Goal: Information Seeking & Learning: Check status

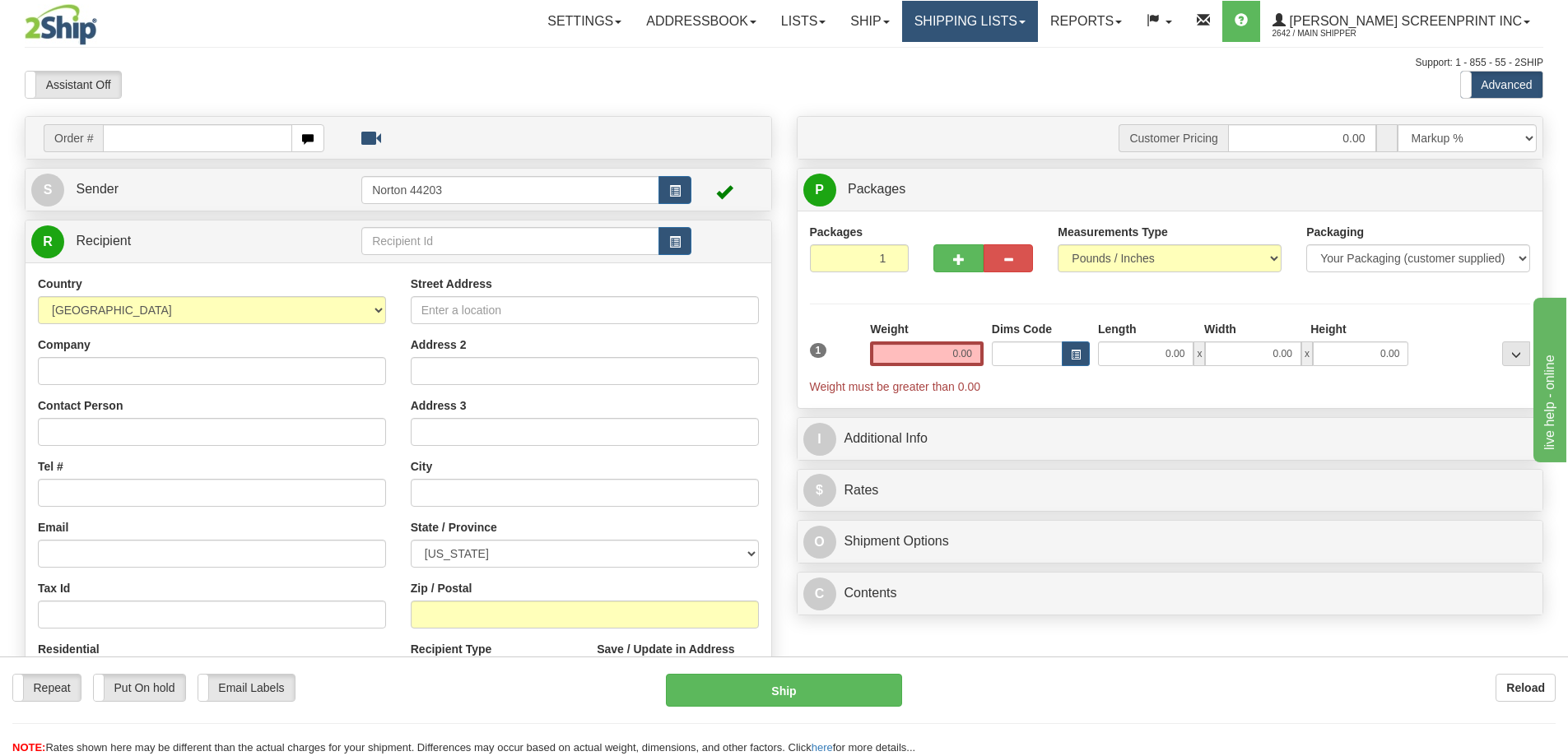
click at [1005, 34] on link "Shipping lists" at bounding box center [970, 21] width 136 height 41
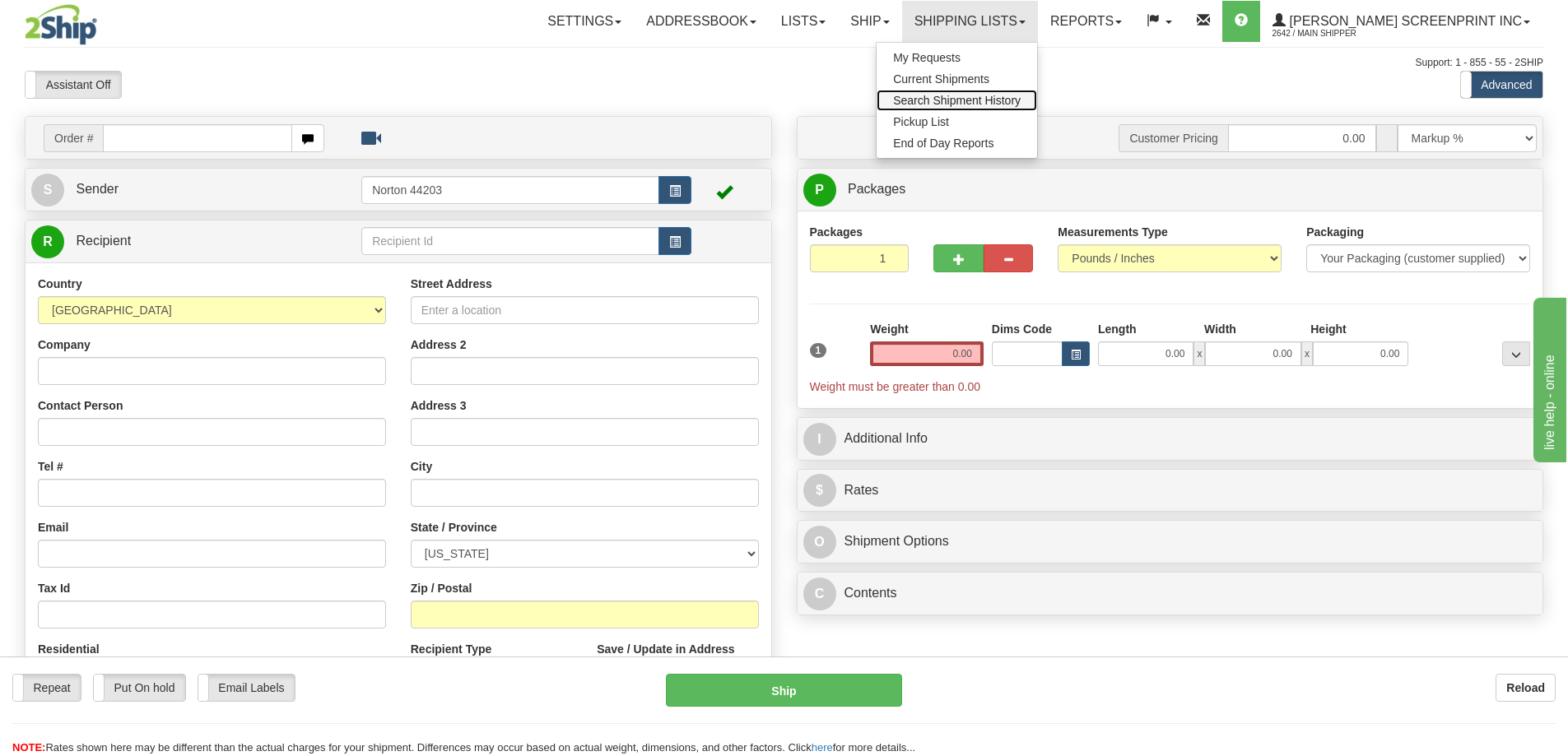
click at [1001, 101] on span "Search Shipment History" at bounding box center [956, 100] width 128 height 13
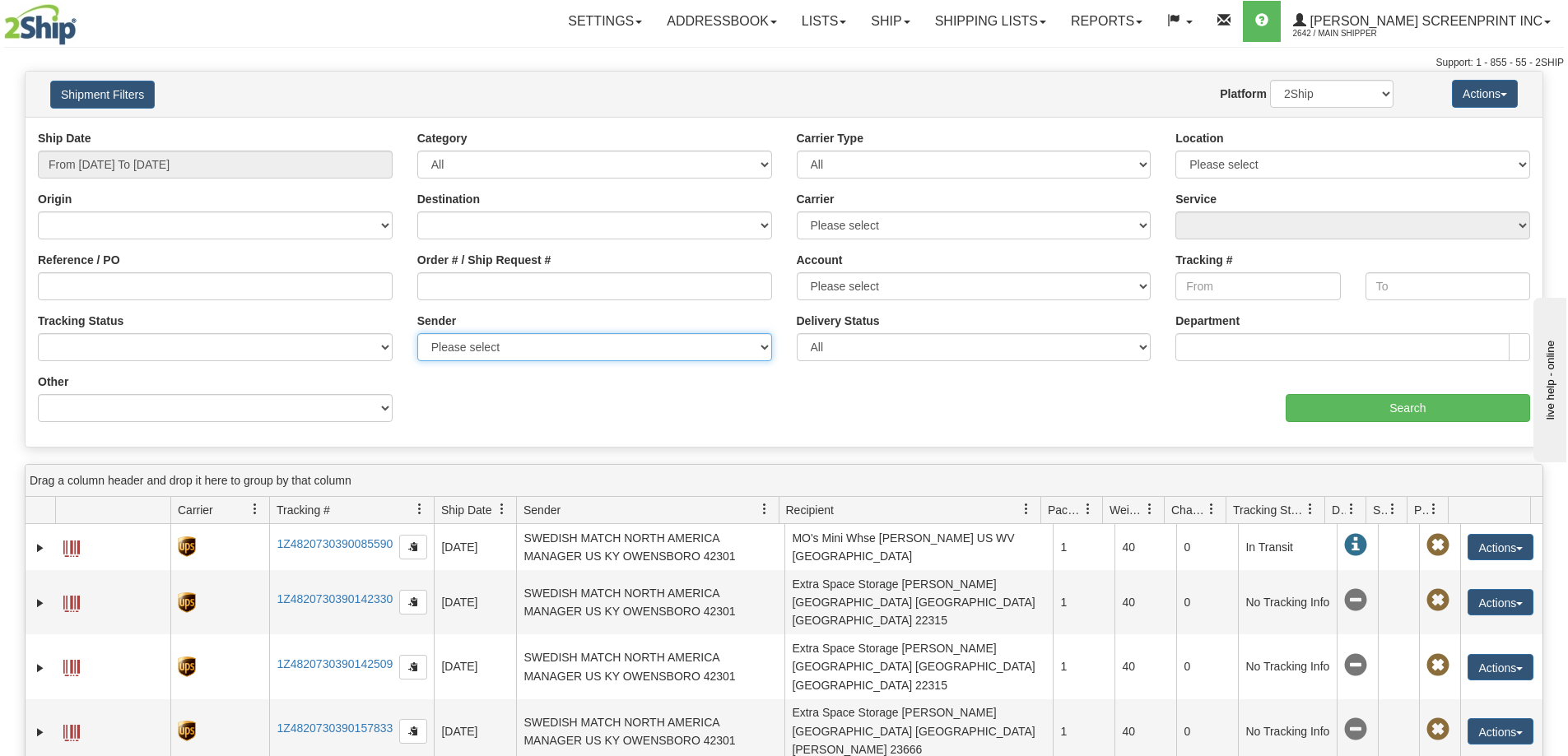
click at [551, 350] on select "Please select ALBERT SCREENPRINT INC, Main Shipper , (US) GITI TIRE USA, MANAGE…" at bounding box center [594, 347] width 355 height 28
drag, startPoint x: 570, startPoint y: 350, endPoint x: 588, endPoint y: 357, distance: 19.3
click at [575, 353] on select "Please select ALBERT SCREENPRINT INC, Main Shipper , (US) GITI TIRE USA, MANAGE…" at bounding box center [594, 347] width 355 height 28
click at [728, 346] on select "Please select ALBERT SCREENPRINT INC, Main Shipper , (US) GITI TIRE USA, MANAGE…" at bounding box center [594, 347] width 355 height 28
click at [728, 346] on select "Please select ALBERT SCREENPRINT INC, Main Shipper , (US) GITI TIRE USA, MANAGE…" at bounding box center [594, 347] width 355 height 28
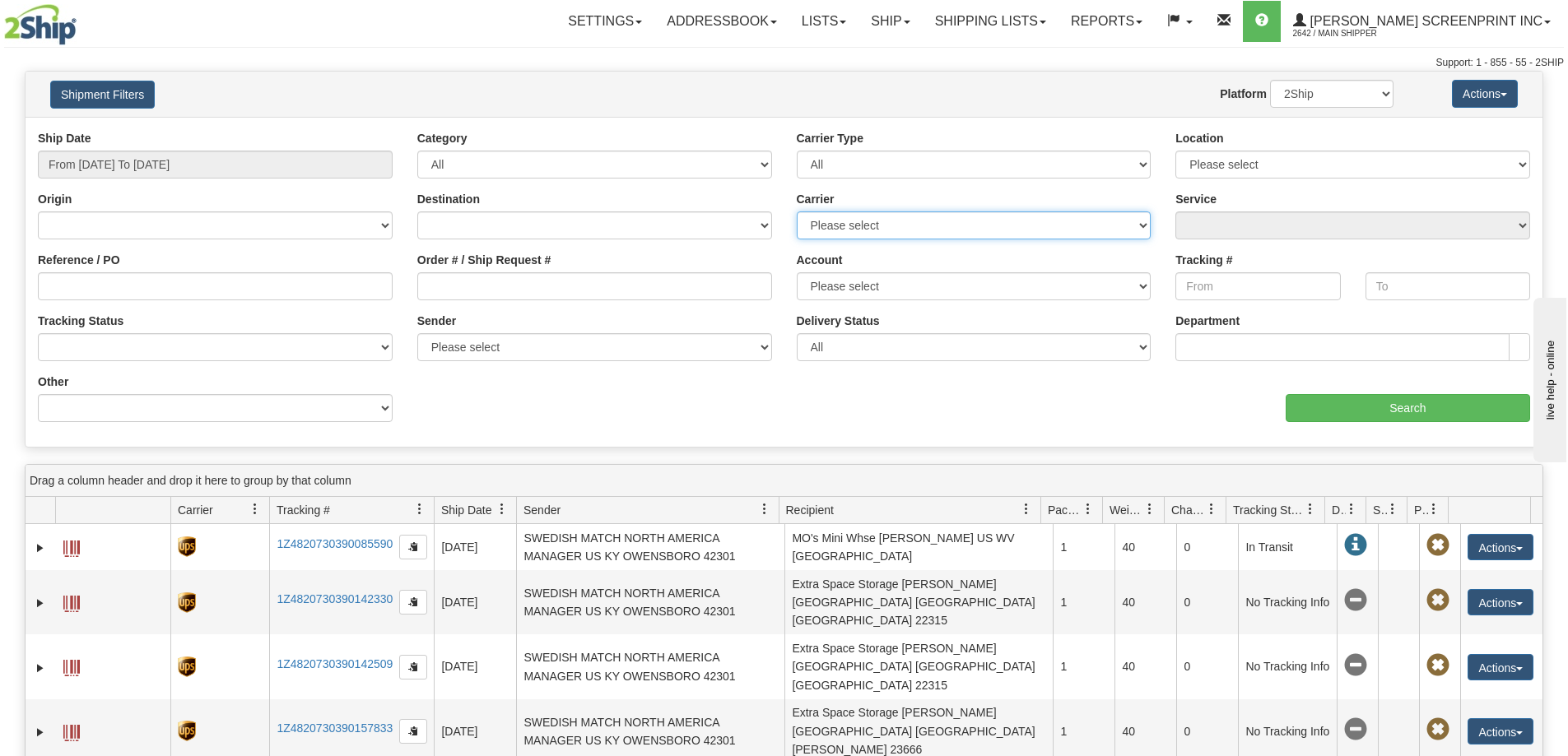
click at [882, 227] on select "Please select FedEx Express® UPS" at bounding box center [974, 225] width 355 height 28
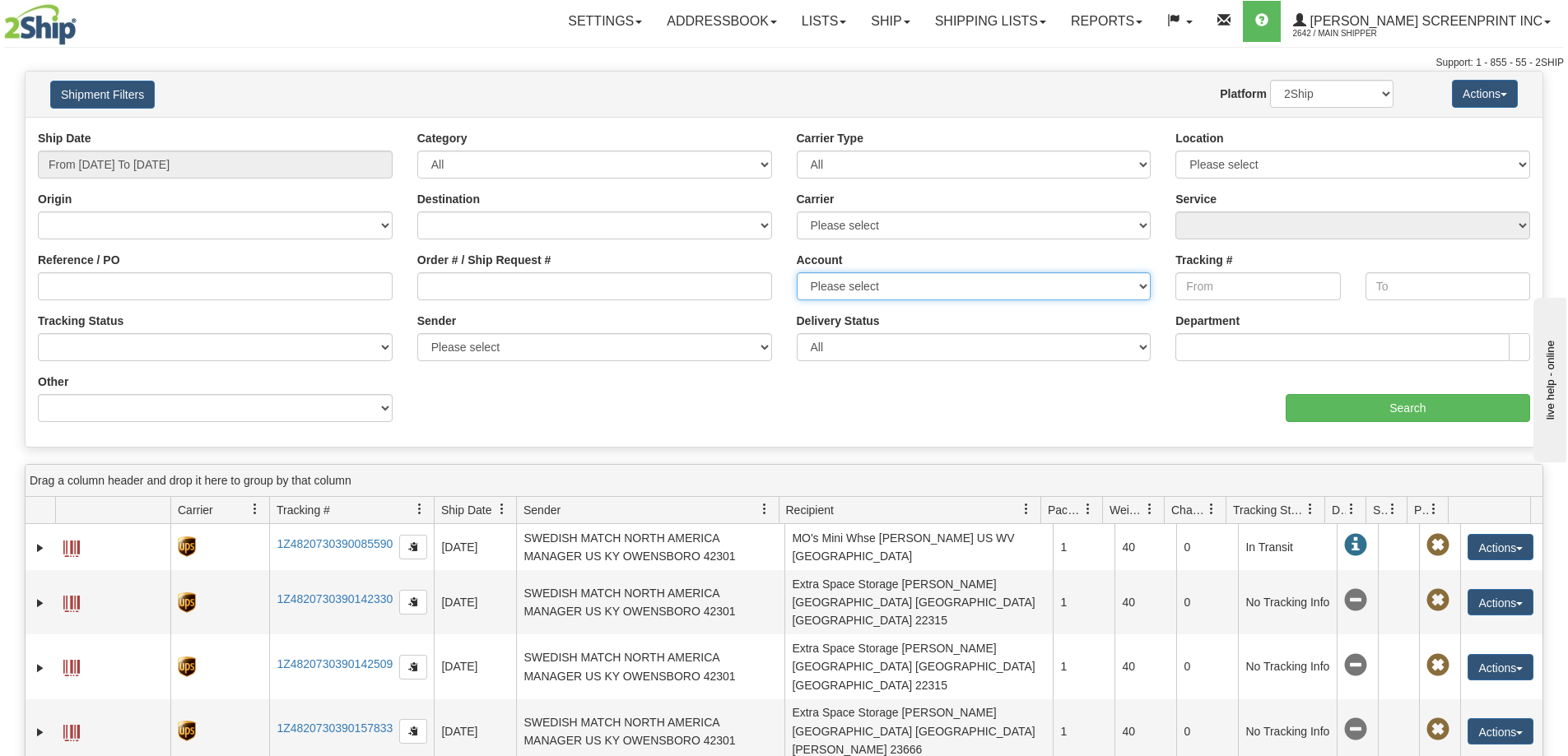
click at [890, 290] on select "Please select FEDEX UPS Albert Screenprint" at bounding box center [974, 286] width 355 height 28
click at [891, 290] on select "Please select FEDEX UPS Albert Screenprint" at bounding box center [974, 286] width 355 height 28
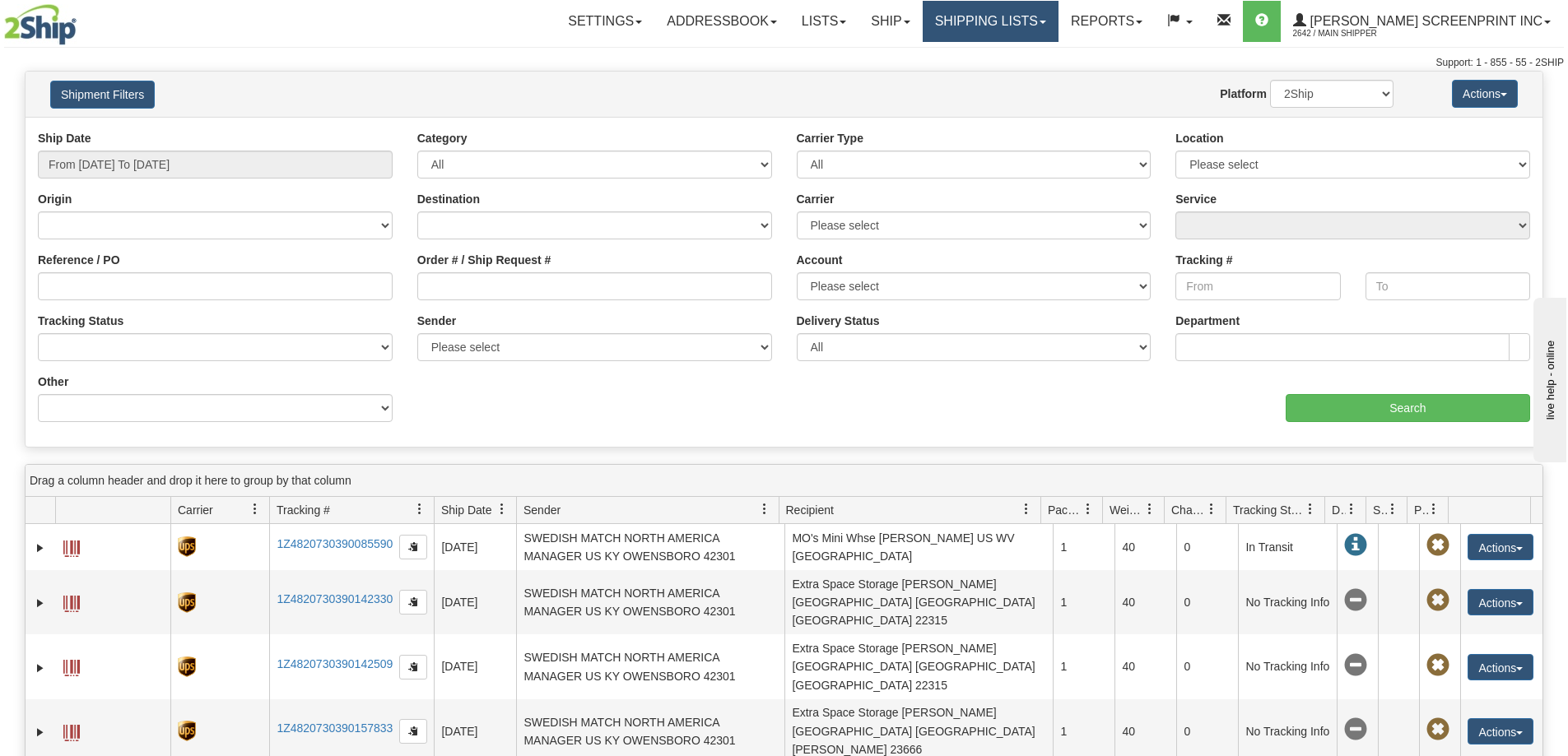
click at [1059, 16] on link "Shipping lists" at bounding box center [990, 21] width 136 height 41
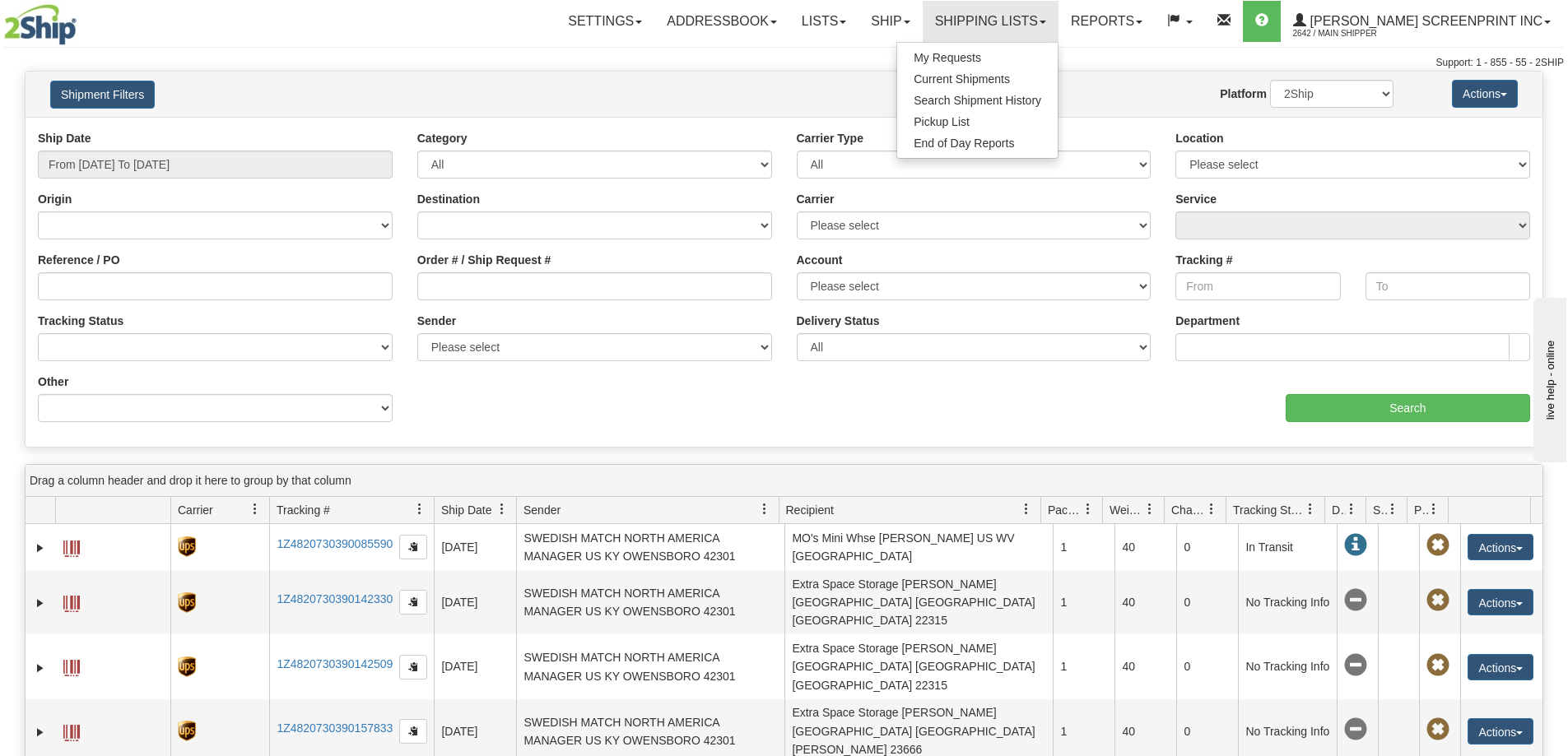
click at [835, 100] on div "Website Agent Nothing selected Client User Platform 2Ship Imported" at bounding box center [846, 94] width 1119 height 28
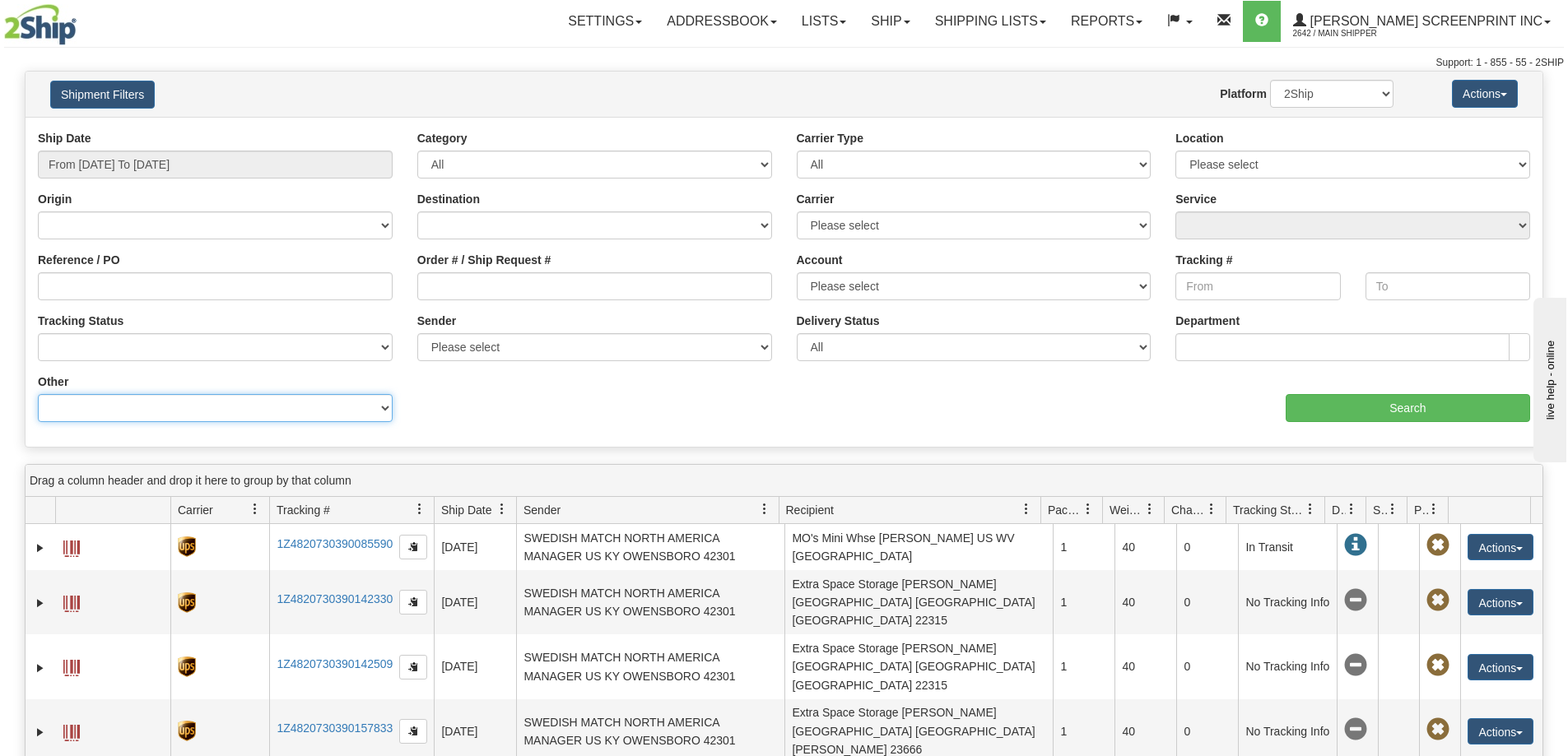
click at [370, 410] on select "Billing Account # Billing Type BOL # (LTL) Commodity Or Documents Consolidation…" at bounding box center [215, 408] width 355 height 28
click at [368, 410] on select "Billing Account # Billing Type BOL # (LTL) Commodity Or Documents Consolidation…" at bounding box center [215, 408] width 355 height 28
click at [649, 406] on div "Ship Date From 08/21/2025 To 08/22/2025 Category All Inbound Outbound Carrier T…" at bounding box center [784, 282] width 1517 height 304
click at [1028, 17] on link "Shipping lists" at bounding box center [990, 21] width 136 height 41
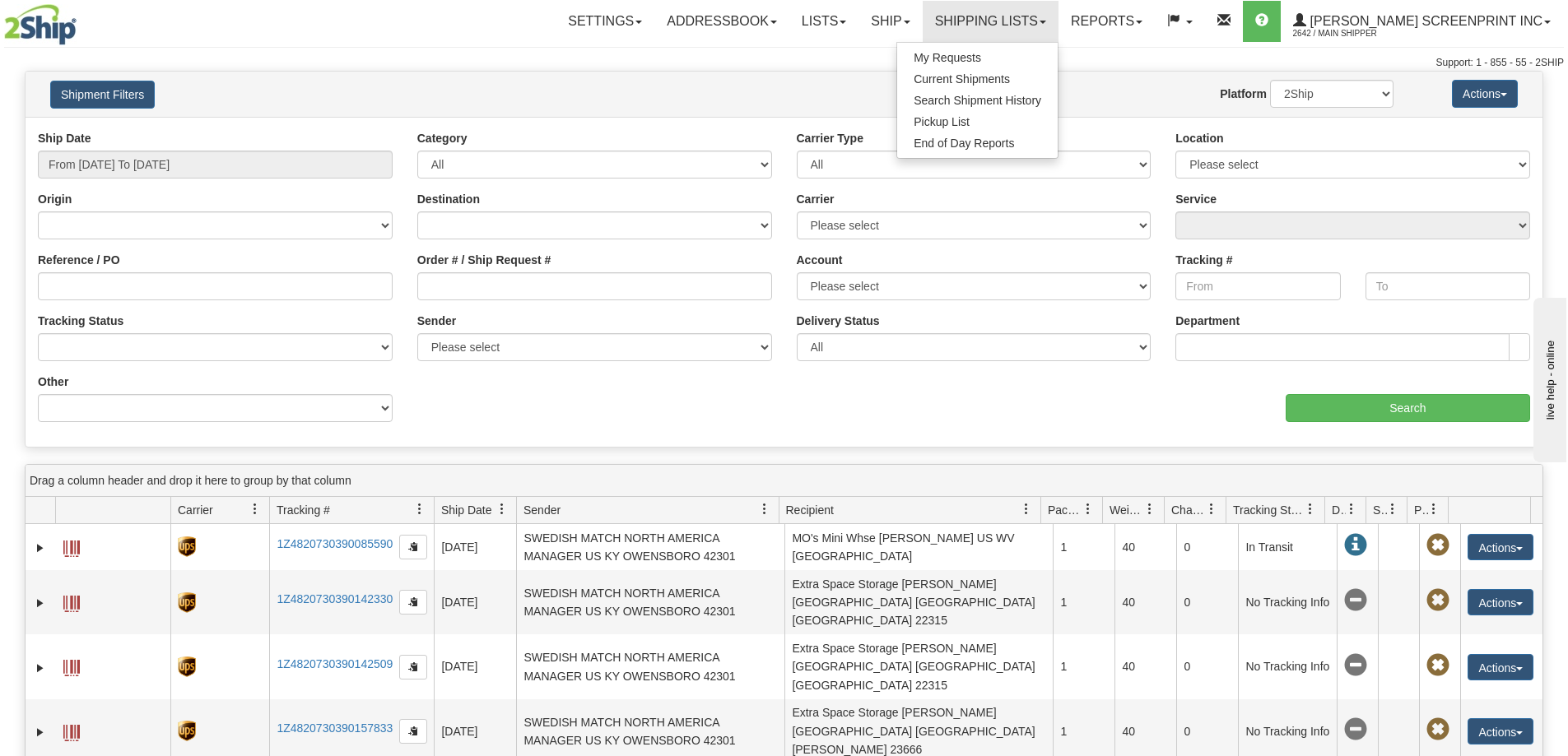
click at [514, 414] on div "Ship Date From 08/21/2025 To 08/22/2025 Category All Inbound Outbound Carrier T…" at bounding box center [784, 282] width 1517 height 304
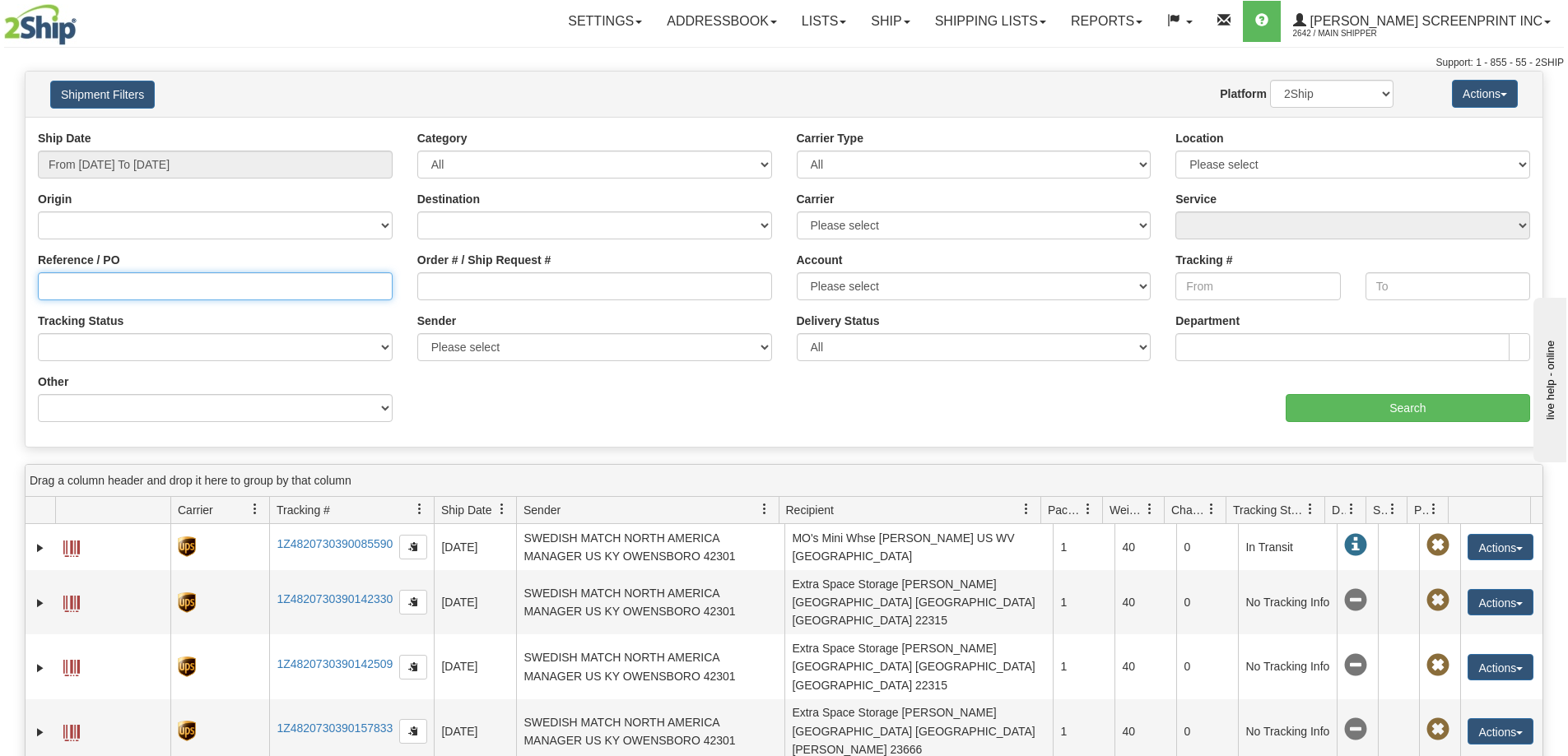
click at [281, 293] on input "Reference / PO" at bounding box center [215, 286] width 355 height 28
click at [256, 168] on input "From 08/21/2025 To 08/22/2025" at bounding box center [215, 165] width 355 height 28
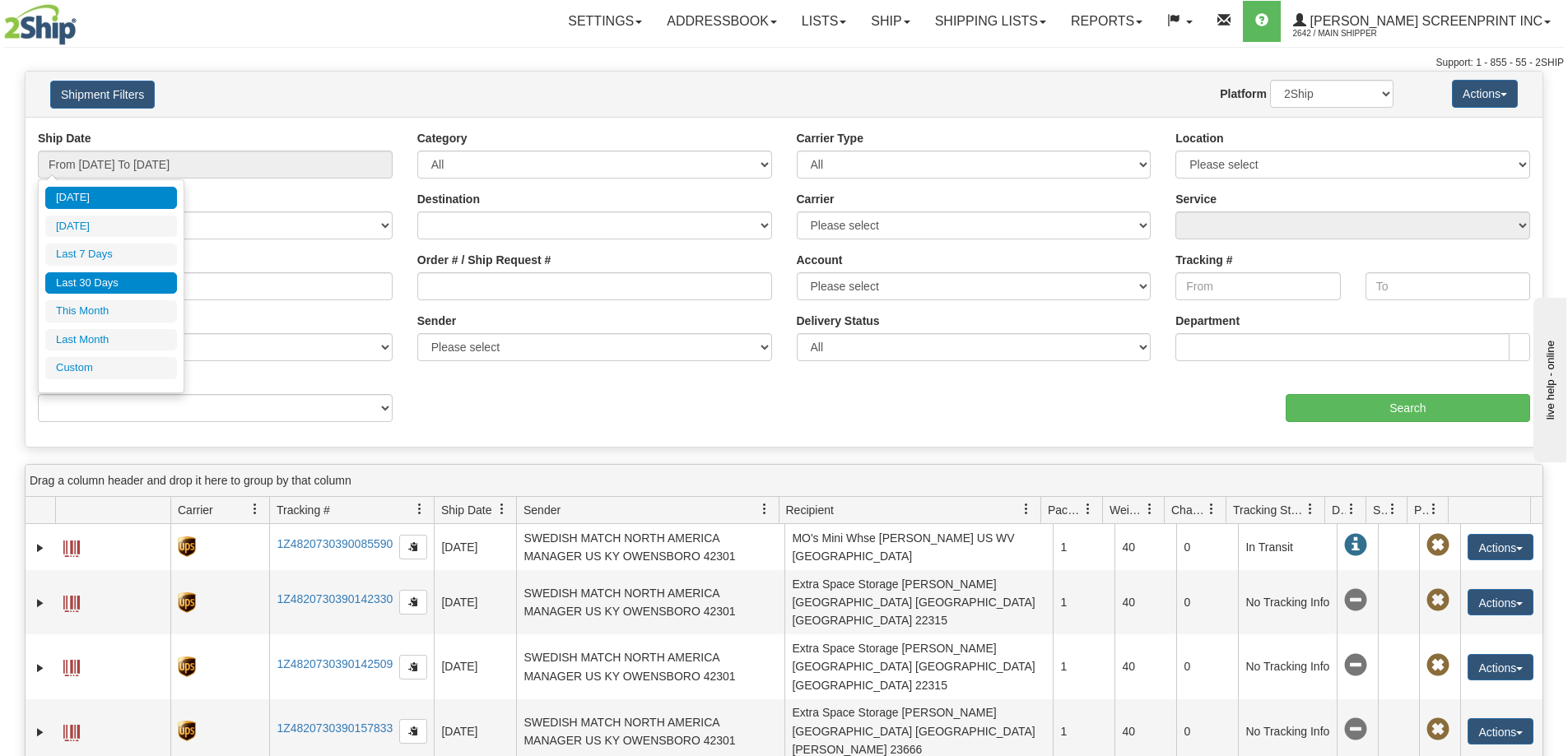
click at [119, 281] on li "Last 30 Days" at bounding box center [111, 283] width 132 height 22
type input "From 07/24/2025 To 08/22/2025"
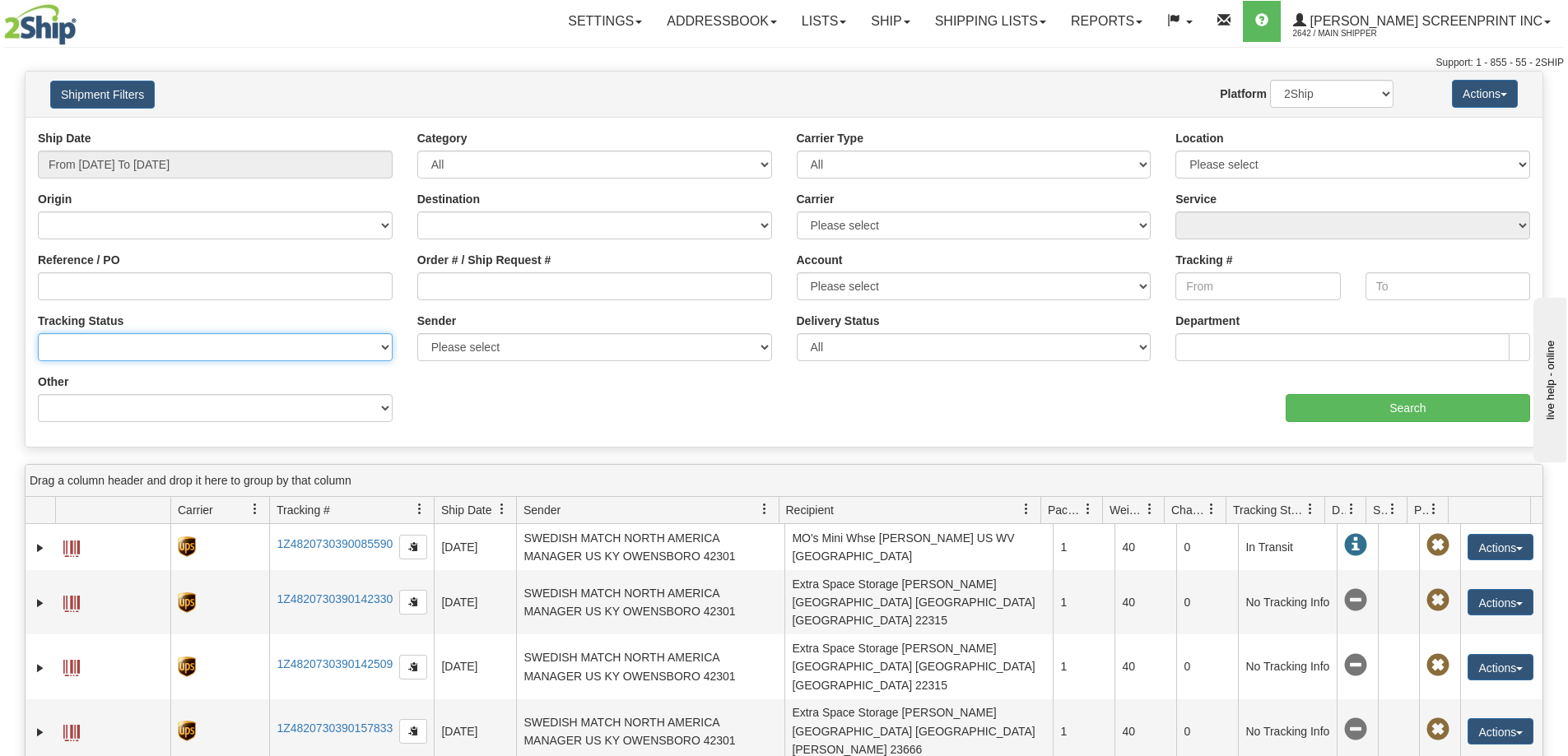
click at [377, 347] on select "No Tracking Info Delivered In Transit Out For Delivery Exception Partial Delive…" at bounding box center [215, 347] width 355 height 28
click at [362, 346] on select "No Tracking Info Delivered In Transit Out For Delivery Exception Partial Delive…" at bounding box center [215, 347] width 355 height 28
click at [365, 406] on select "Billing Account # Billing Type BOL # (LTL) Commodity Or Documents Consolidation…" at bounding box center [215, 408] width 355 height 28
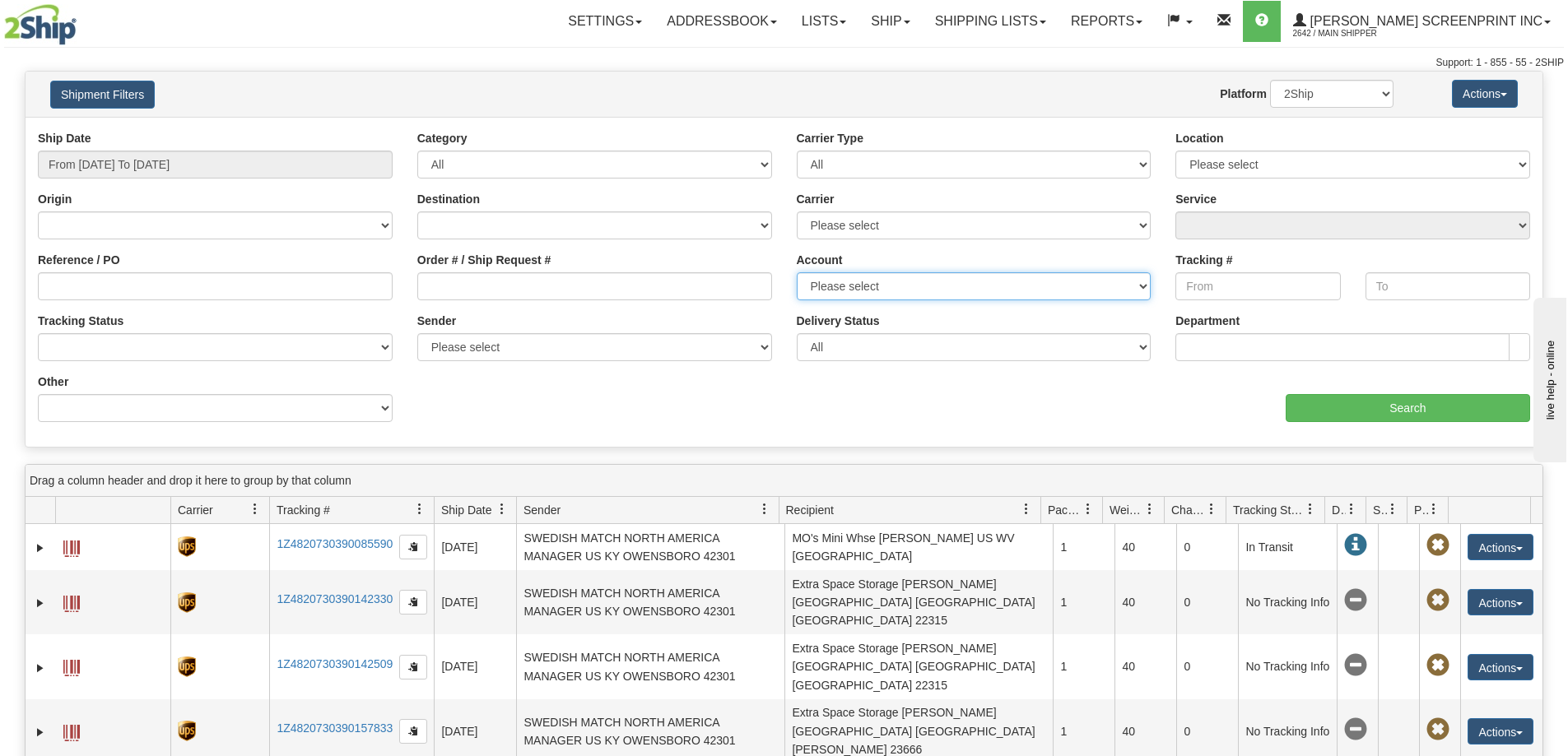
click at [1048, 297] on select "Please select FEDEX UPS Albert Screenprint" at bounding box center [974, 286] width 355 height 28
click at [1050, 295] on select "Please select FEDEX UPS Albert Screenprint" at bounding box center [974, 286] width 355 height 28
click at [1288, 130] on div "Location Please select Norton 44203" at bounding box center [1352, 154] width 355 height 49
click at [1270, 165] on select "Please select Norton 44203" at bounding box center [1352, 165] width 355 height 28
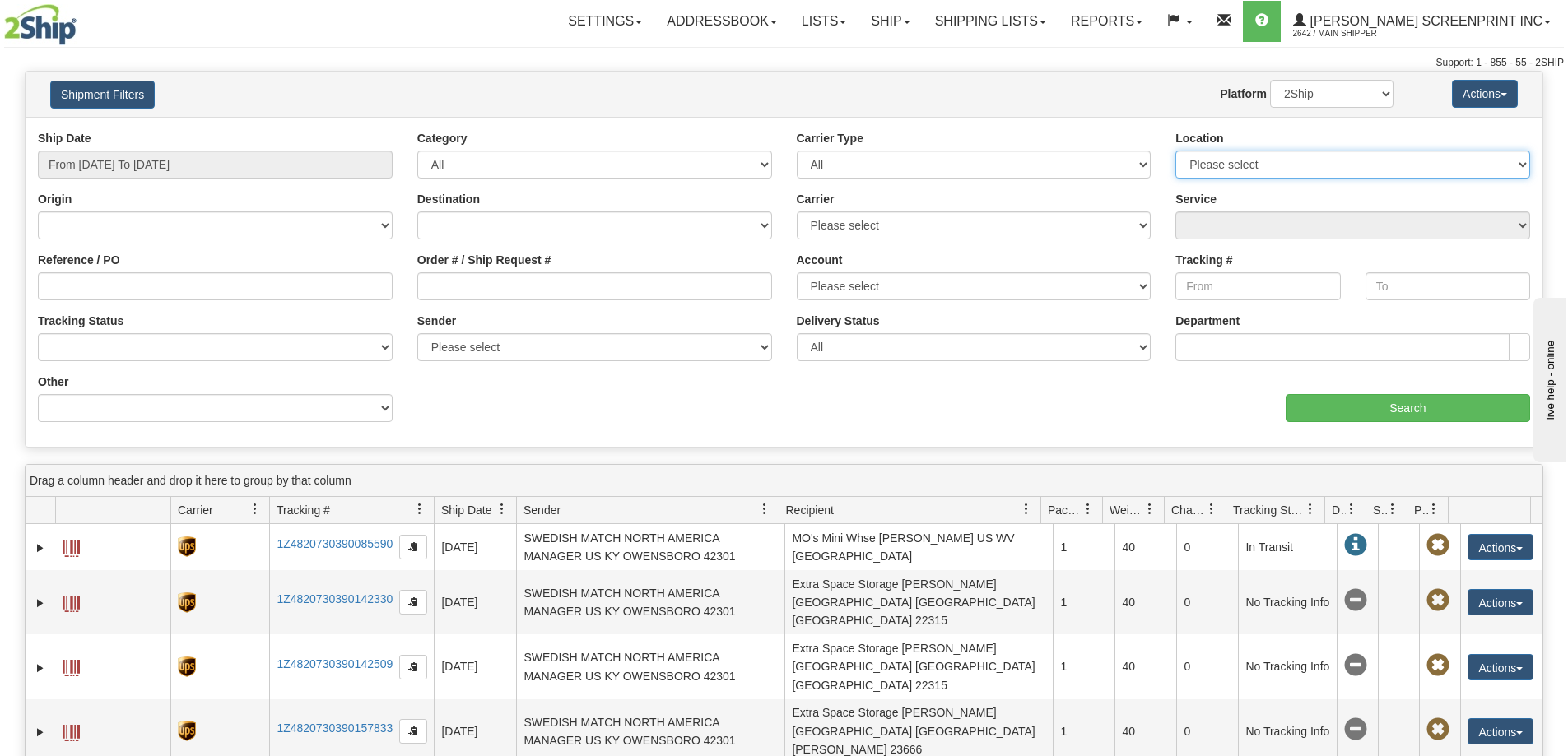
click at [1270, 165] on select "Please select Norton 44203" at bounding box center [1352, 165] width 355 height 28
click at [651, 160] on select "All Inbound Outbound" at bounding box center [594, 165] width 355 height 28
click at [654, 158] on select "All Inbound Outbound" at bounding box center [594, 165] width 355 height 28
click at [586, 340] on select "Please select ALBERT SCREENPRINT INC, Main Shipper , (US) GITI TIRE USA, MANAGE…" at bounding box center [594, 347] width 355 height 28
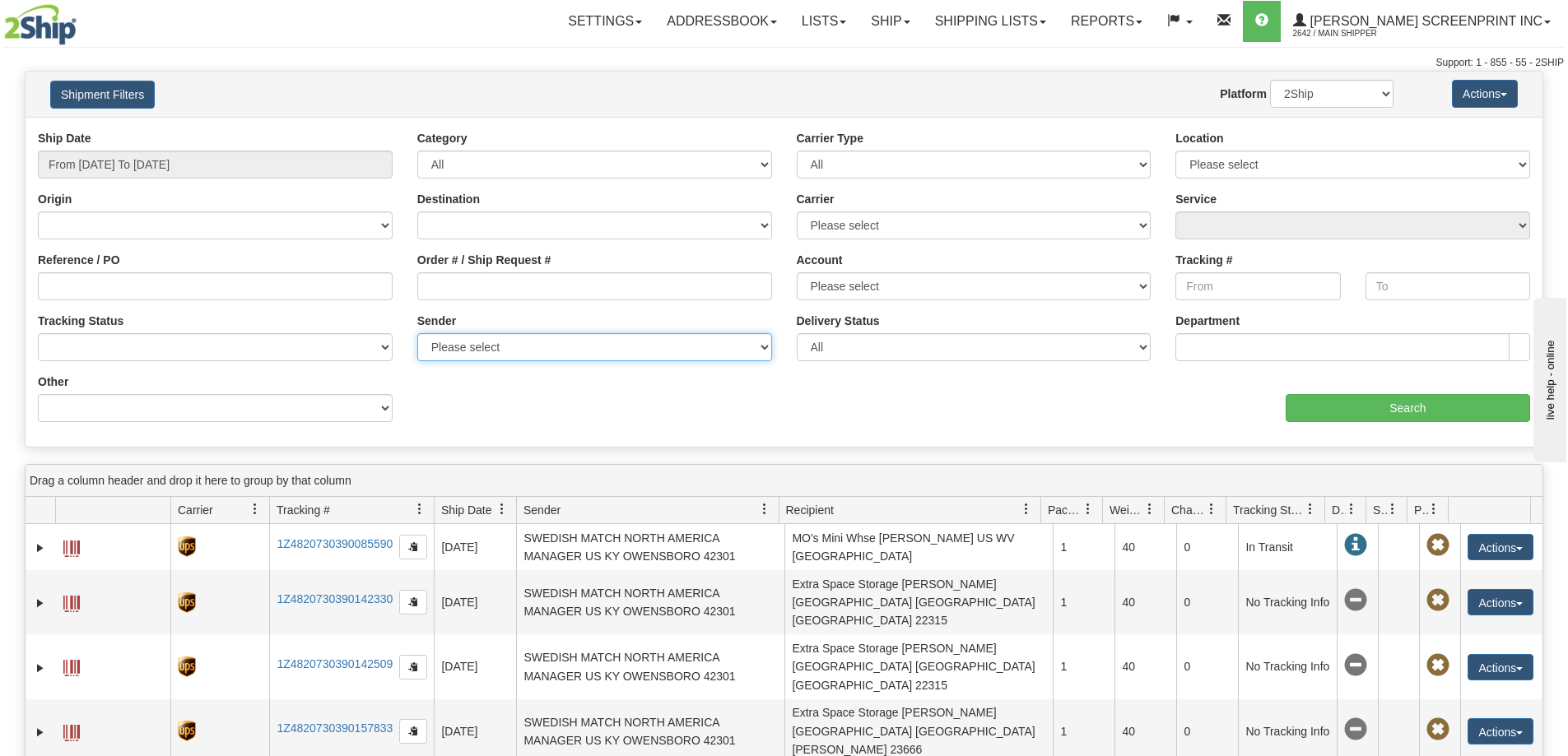
click at [586, 337] on select "Please select ALBERT SCREENPRINT INC, Main Shipper , (US) GITI TIRE USA, MANAGE…" at bounding box center [594, 347] width 355 height 28
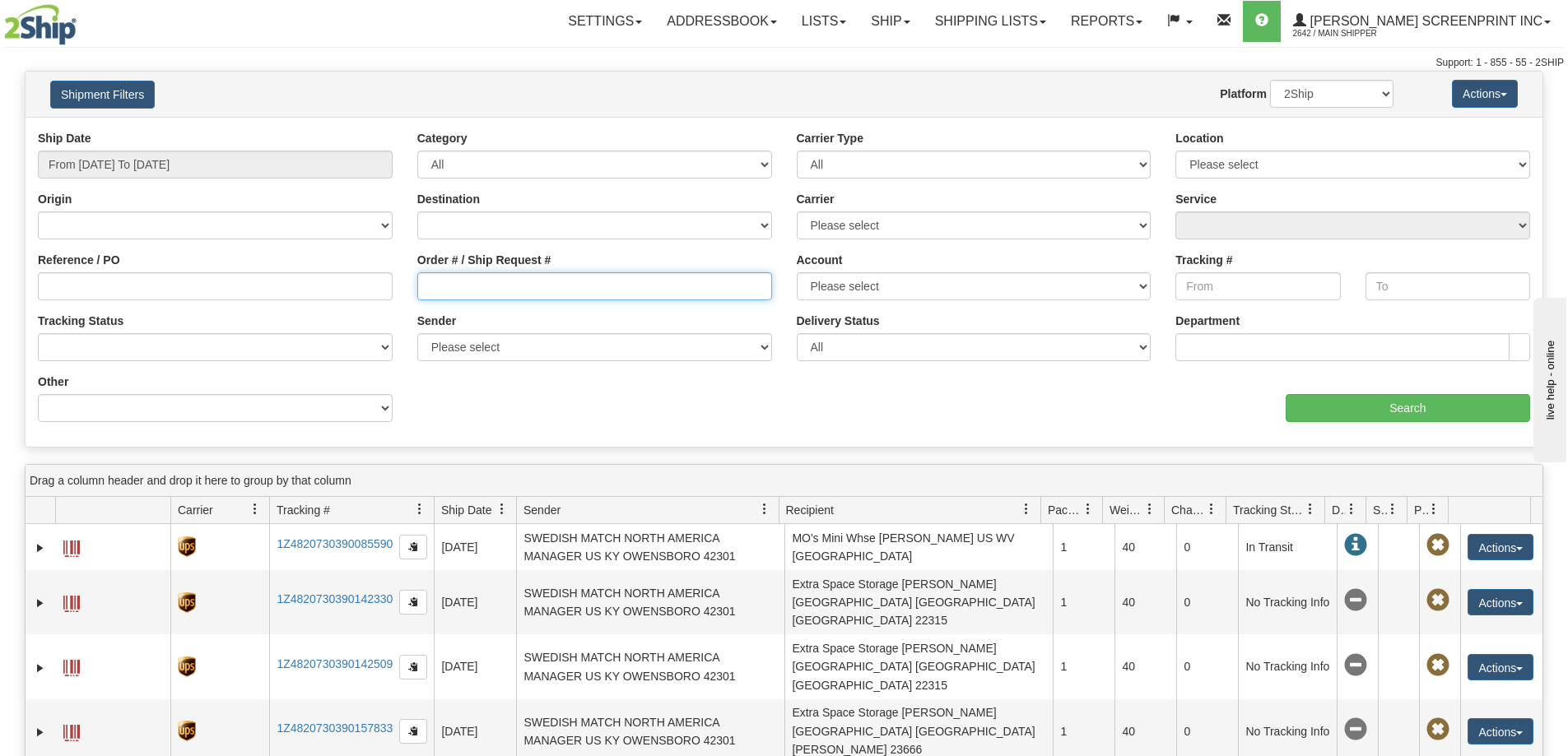
click at [558, 281] on input "Order # / Ship Request #" at bounding box center [594, 286] width 355 height 28
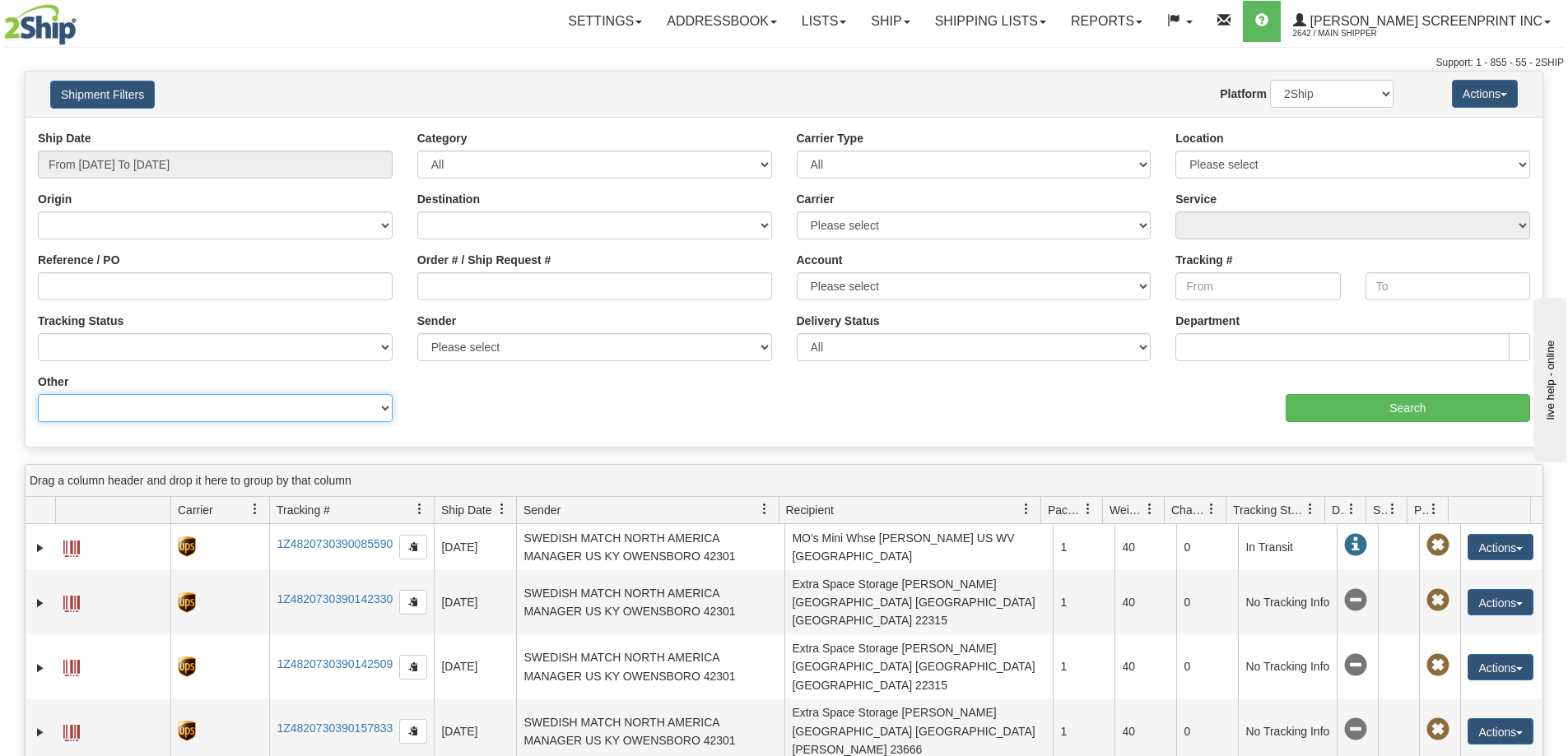
click at [289, 408] on select "Billing Account # Billing Type BOL # (LTL) Commodity Or Documents Consolidation…" at bounding box center [215, 408] width 355 height 28
click at [543, 422] on div "Ship Date From 07/24/2025 To 08/22/2025 Category All Inbound Outbound Carrier T…" at bounding box center [784, 282] width 1517 height 304
click at [318, 418] on select "Billing Account # Billing Type BOL # (LTL) Commodity Or Documents Consolidation…" at bounding box center [215, 408] width 355 height 28
click at [520, 399] on div "Ship Date From 07/24/2025 To 08/22/2025 Category All Inbound Outbound Carrier T…" at bounding box center [784, 282] width 1517 height 304
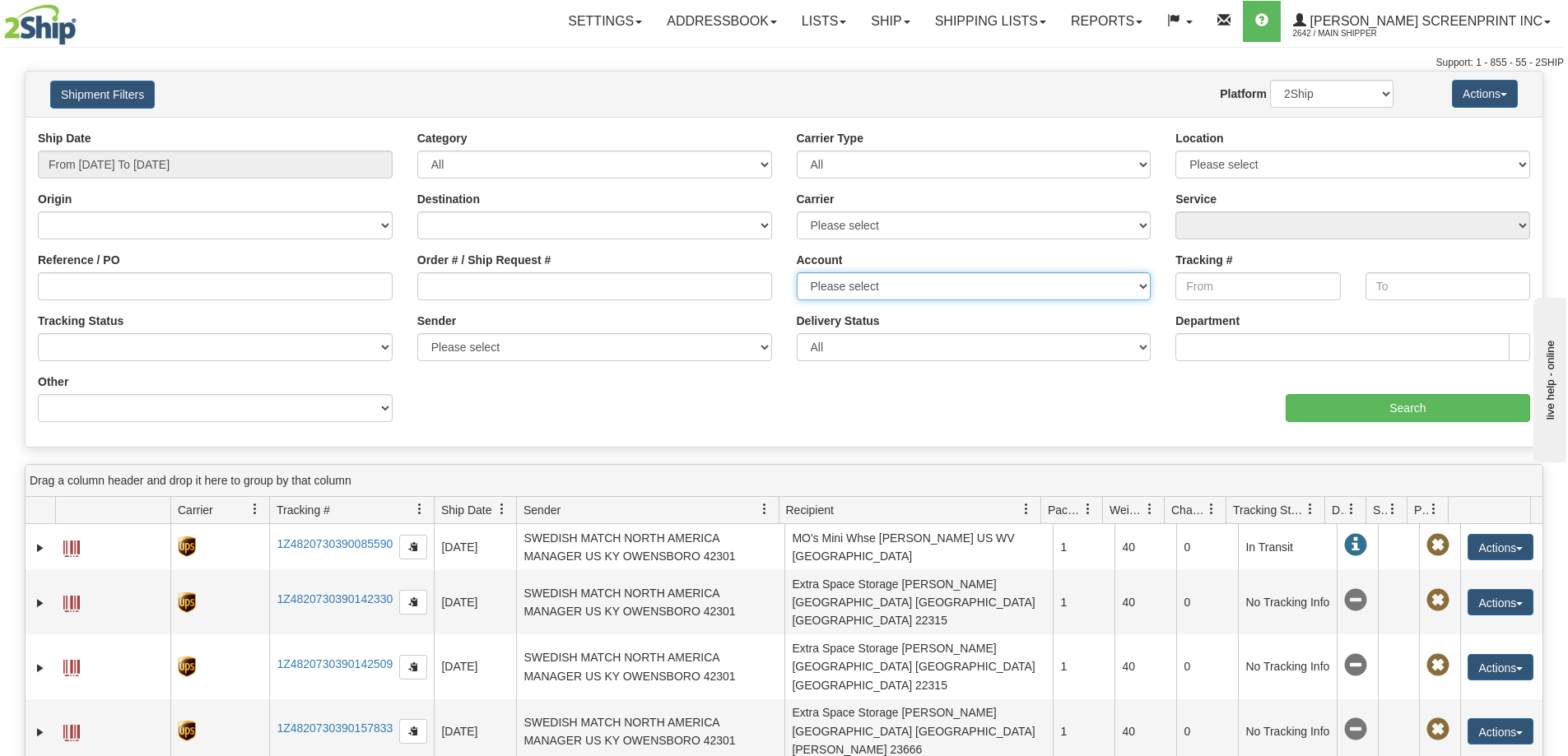
click at [881, 286] on select "Please select FEDEX UPS Albert Screenprint" at bounding box center [974, 286] width 355 height 28
click at [881, 285] on select "Please select FEDEX UPS Albert Screenprint" at bounding box center [974, 286] width 355 height 28
click at [582, 144] on div "Category All Inbound Outbound" at bounding box center [594, 154] width 355 height 49
click at [579, 153] on select "All Inbound Outbound" at bounding box center [594, 165] width 355 height 28
click at [579, 162] on select "All Inbound Outbound" at bounding box center [594, 165] width 355 height 28
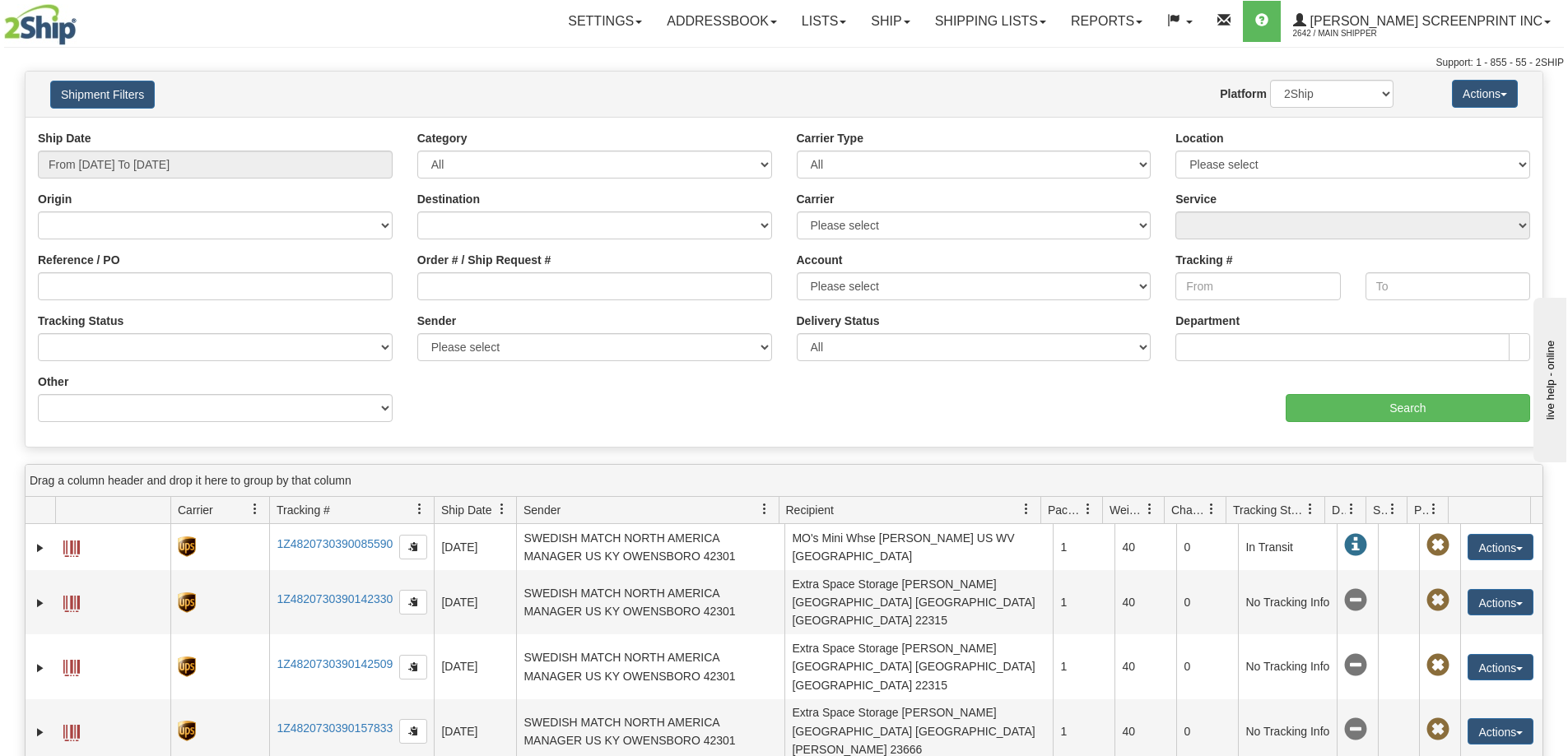
click at [831, 147] on div "Carrier Type All Most Common Small Package (Parcel / Courier) International Les…" at bounding box center [974, 154] width 355 height 49
click at [831, 156] on select "All Most Common Small Package (Parcel / Courier) International Less Than Truckl…" at bounding box center [974, 165] width 355 height 28
click at [831, 156] on select "All Most Common Small Package (Parcel / Courier) International Less Than Truckl…" at bounding box center [974, 165] width 355 height 28
click at [1276, 171] on select "Please select Norton 44203" at bounding box center [1352, 165] width 355 height 28
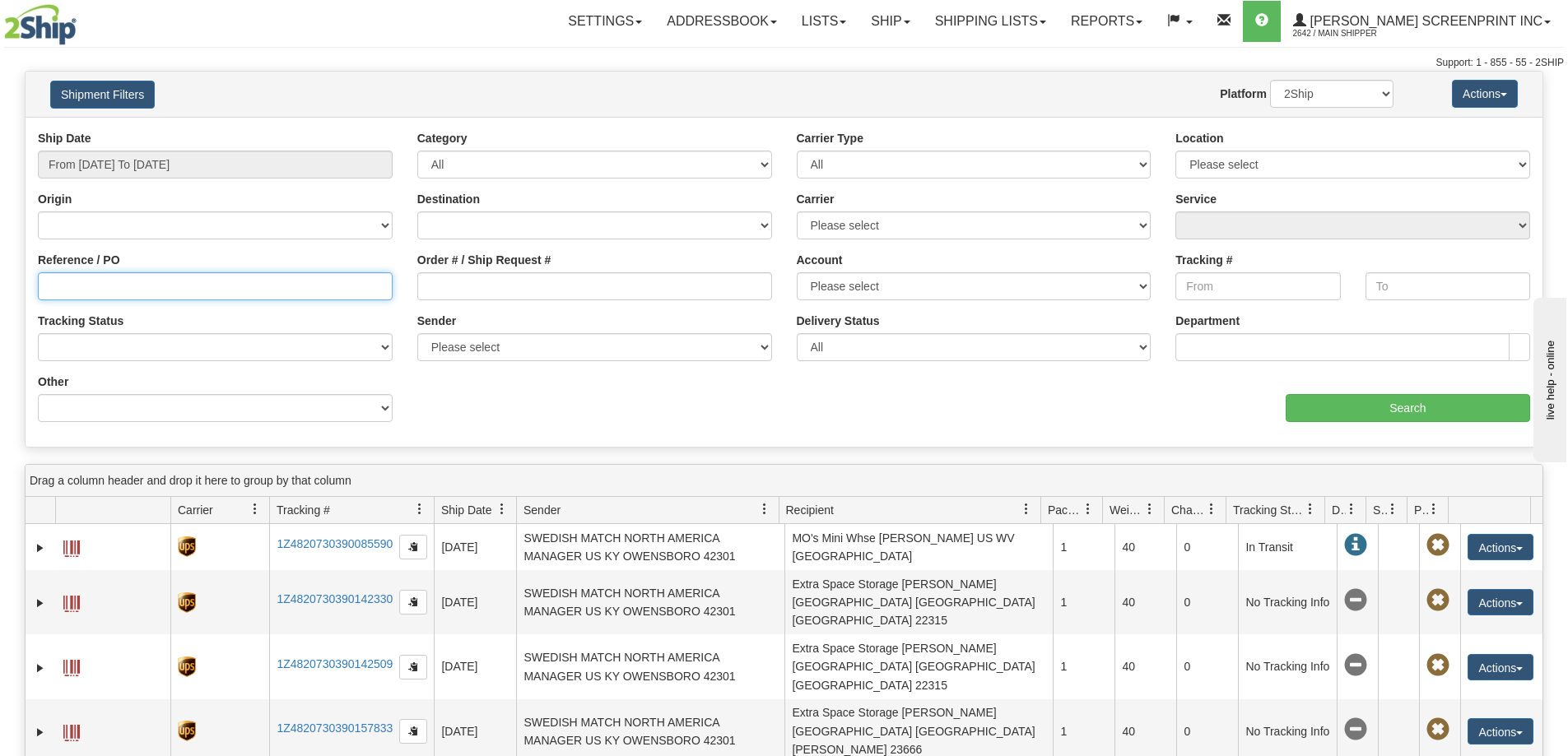
click at [188, 292] on input "Reference / PO" at bounding box center [215, 286] width 355 height 28
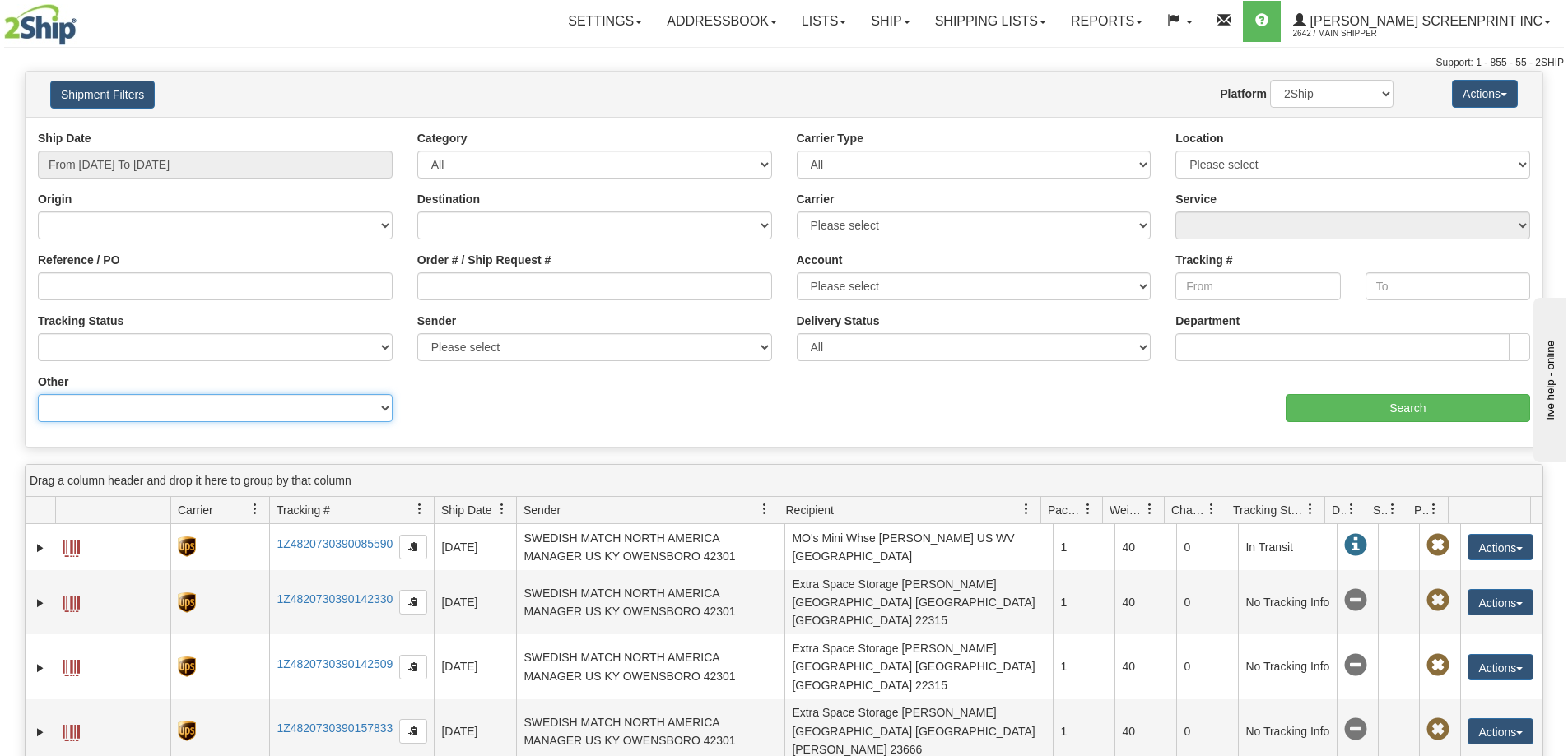
click at [202, 411] on select "Billing Account # Billing Type BOL # (LTL) Commodity Or Documents Consolidation…" at bounding box center [215, 408] width 355 height 28
click at [583, 418] on div "Ship Date From 07/24/2025 To 08/22/2025 Category All Inbound Outbound Carrier T…" at bounding box center [784, 282] width 1517 height 304
click at [326, 417] on select "Billing Account # Billing Type BOL # (LTL) Commodity Or Documents Consolidation…" at bounding box center [215, 408] width 355 height 28
click at [514, 399] on div "Ship Date From 07/24/2025 To 08/22/2025 Category All Inbound Outbound Carrier T…" at bounding box center [784, 282] width 1517 height 304
click at [315, 398] on select "Billing Account # Billing Type BOL # (LTL) Commodity Or Documents Consolidation…" at bounding box center [215, 408] width 355 height 28
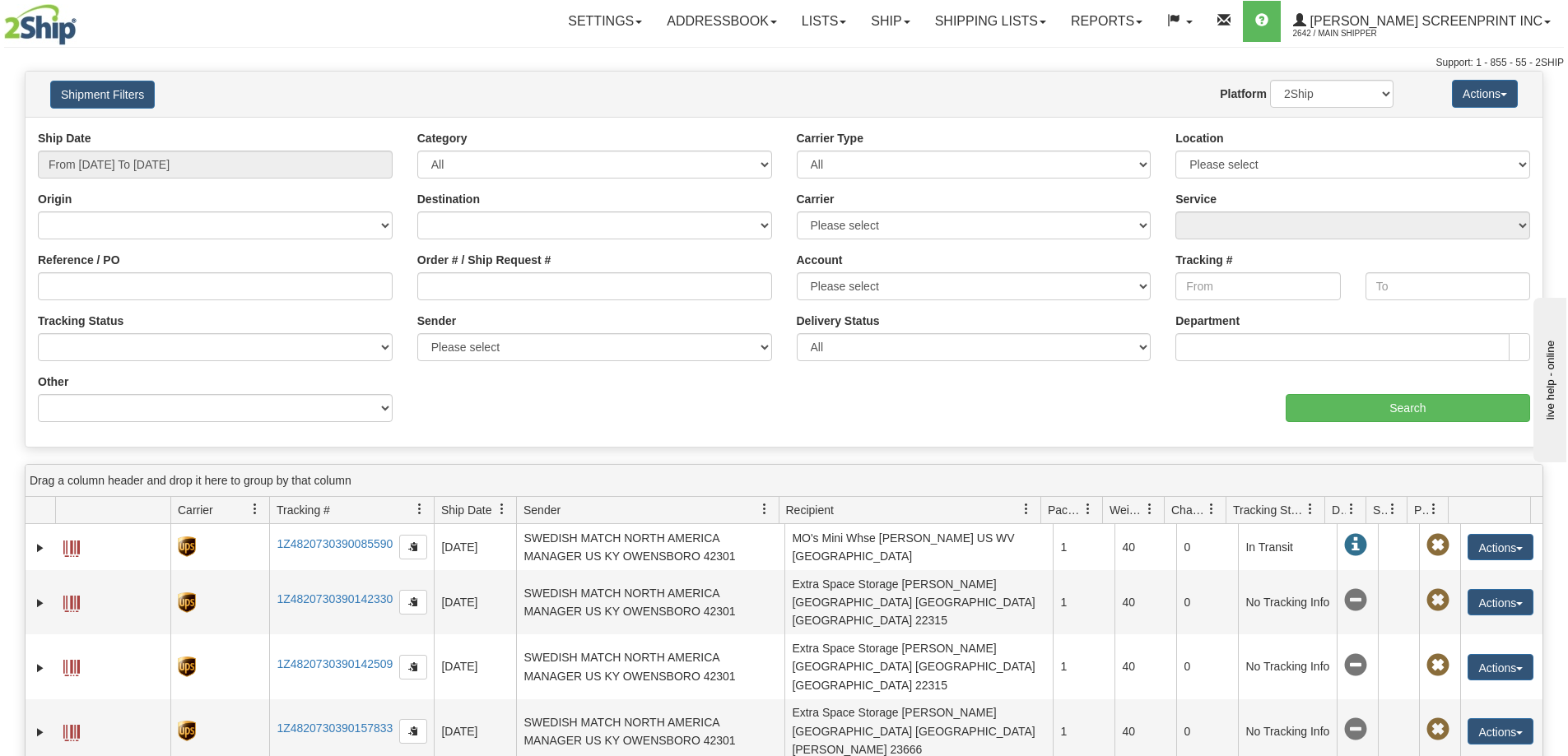
click at [472, 408] on div "Ship Date From 07/24/2025 To 08/22/2025 Category All Inbound Outbound Carrier T…" at bounding box center [784, 282] width 1517 height 304
click at [394, 406] on div "Other Billing Account # Billing Type BOL # (LTL) Commodity Or Documents Consoli…" at bounding box center [215, 404] width 379 height 61
click at [375, 407] on select "Billing Account # Billing Type BOL # (LTL) Commodity Or Documents Consolidation…" at bounding box center [215, 408] width 355 height 28
click at [468, 394] on div "Ship Date From 07/24/2025 To 08/22/2025 Category All Inbound Outbound Carrier T…" at bounding box center [784, 282] width 1517 height 304
click at [1279, 174] on select "Please select Norton 44203" at bounding box center [1352, 165] width 355 height 28
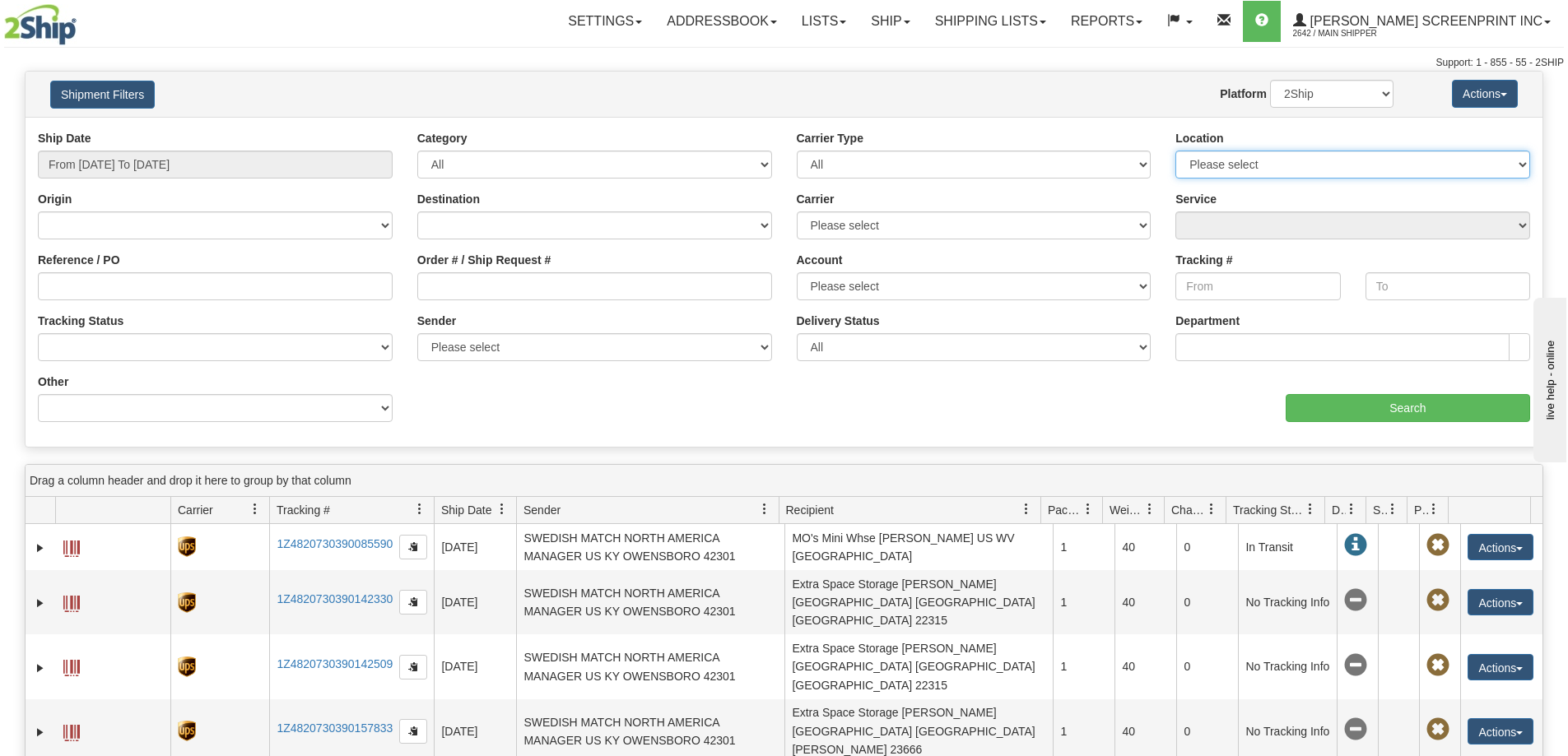
click at [1282, 169] on select "Please select Norton 44203" at bounding box center [1352, 165] width 355 height 28
click at [194, 177] on input "From 07/24/2025 To 08/22/2025" at bounding box center [215, 165] width 355 height 28
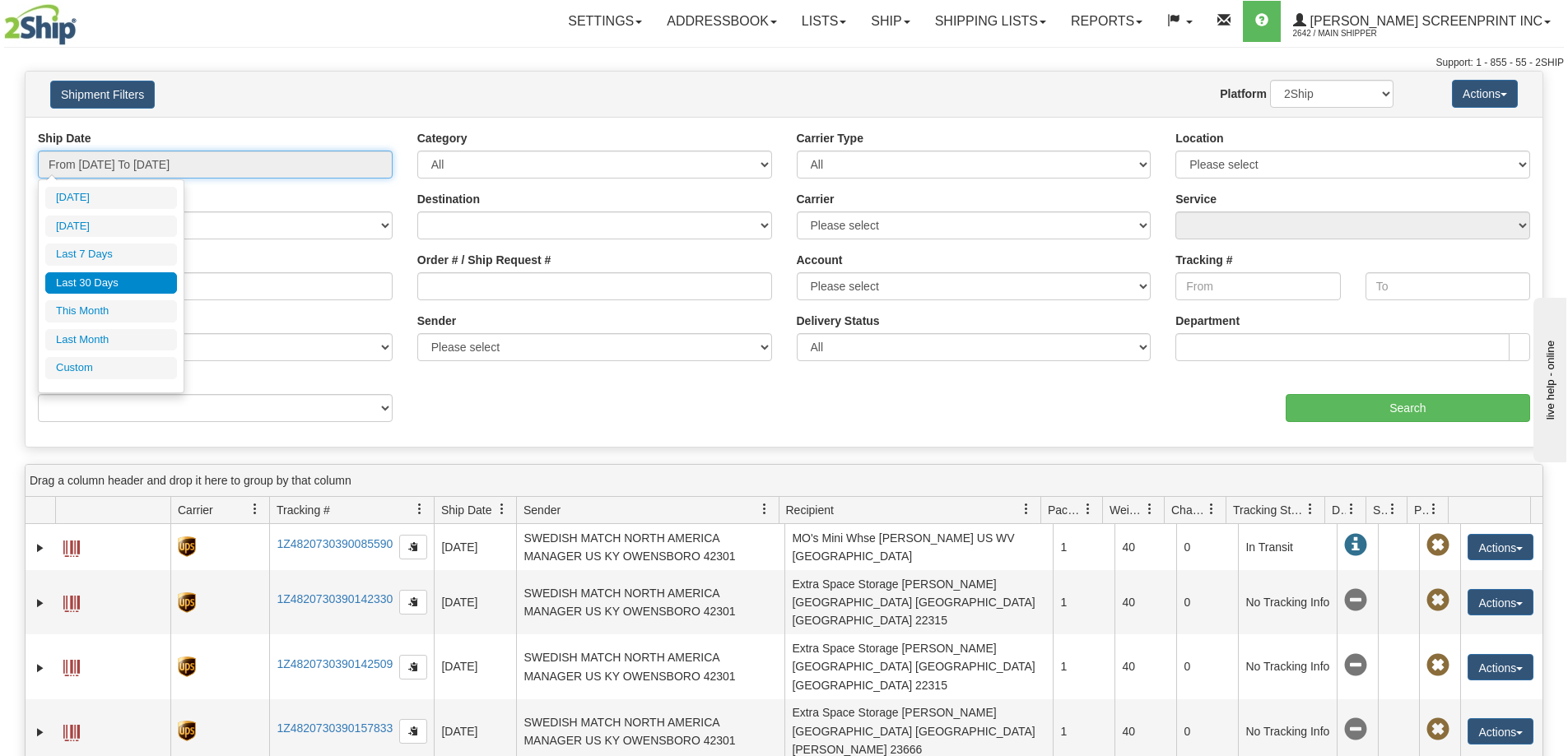
type input "08/21/2025"
type input "07/24/2025"
type input "[DATE]"
type input "08/21/2025"
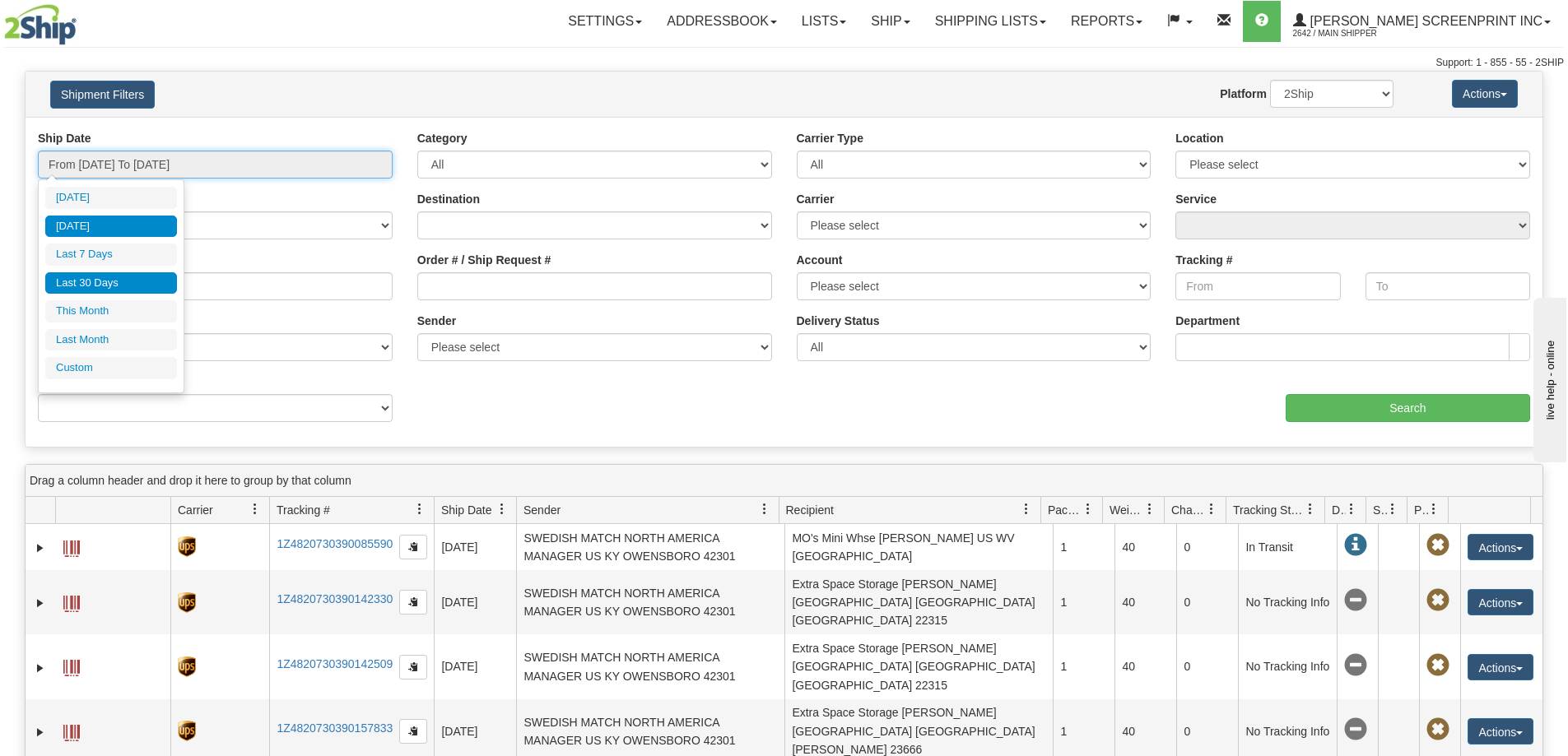
type input "08/21/2025"
type input "07/24/2025"
type input "[DATE]"
type input "08/01/2025"
type input "08/31/2025"
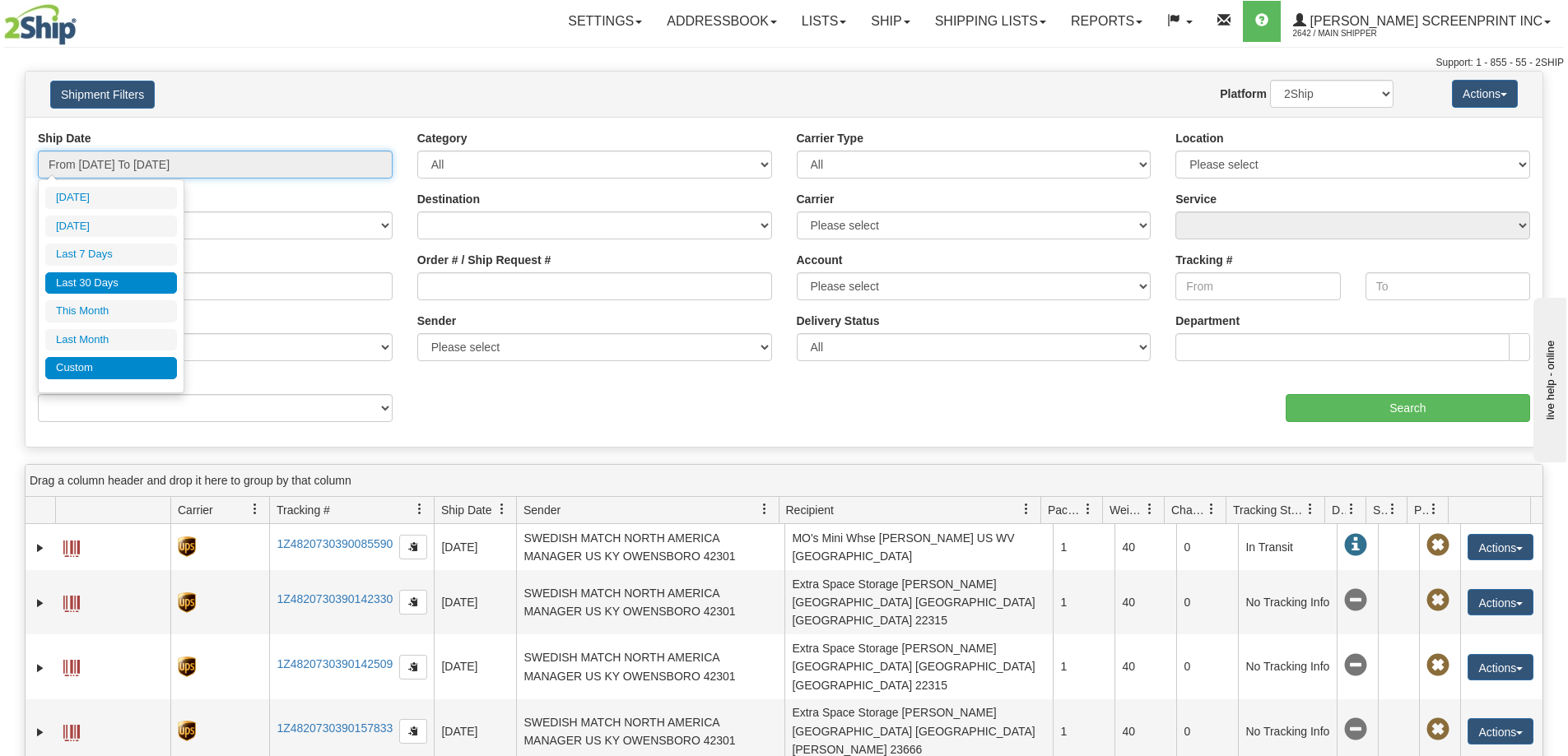
type input "07/01/2025"
type input "07/31/2025"
type input "07/24/2025"
type input "[DATE]"
click at [103, 373] on li "Custom" at bounding box center [111, 368] width 132 height 22
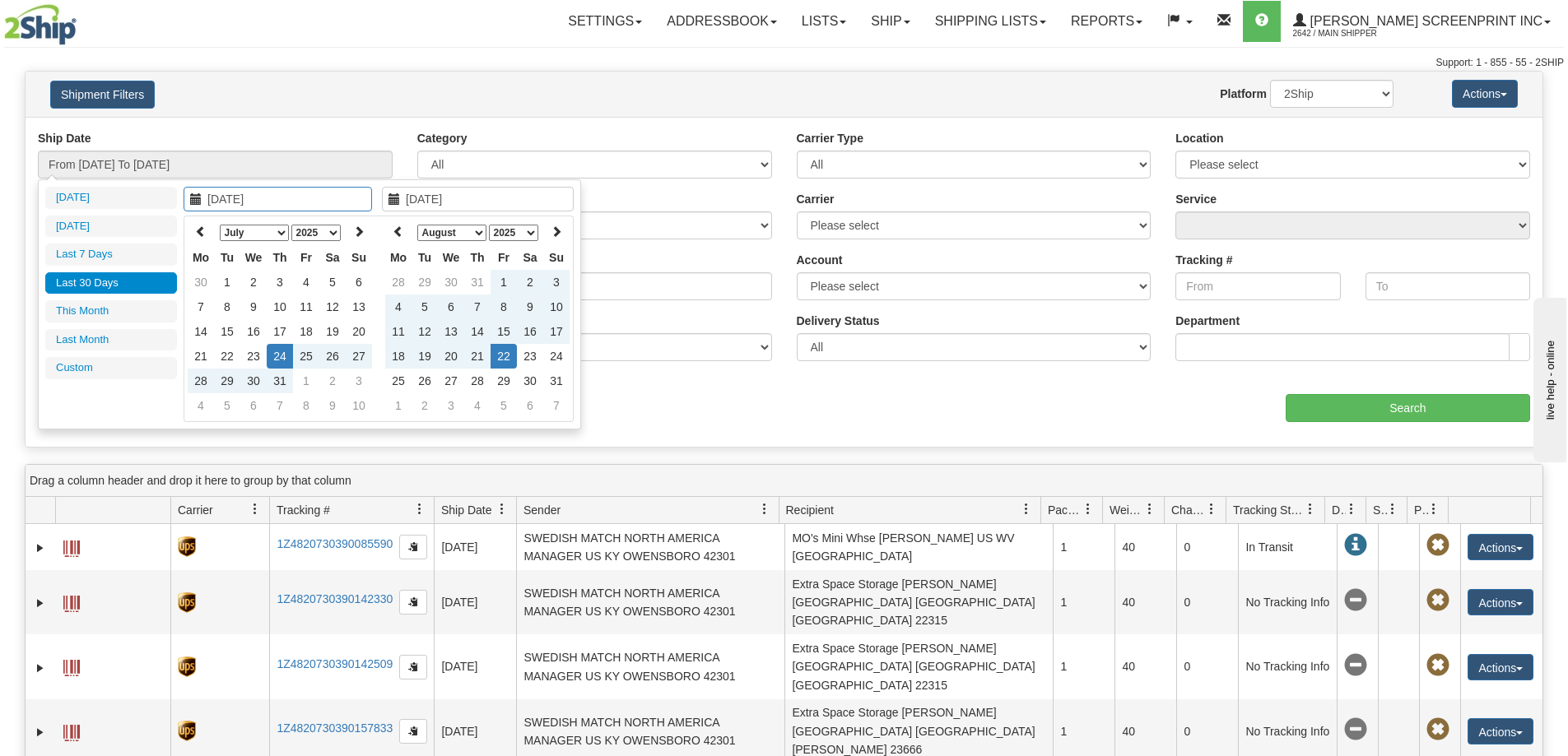
type input "07/01/2025"
type input "07/31/2025"
type input "07/07/2025"
type input "[DATE]"
click at [277, 206] on input "07/24/2025" at bounding box center [277, 199] width 188 height 25
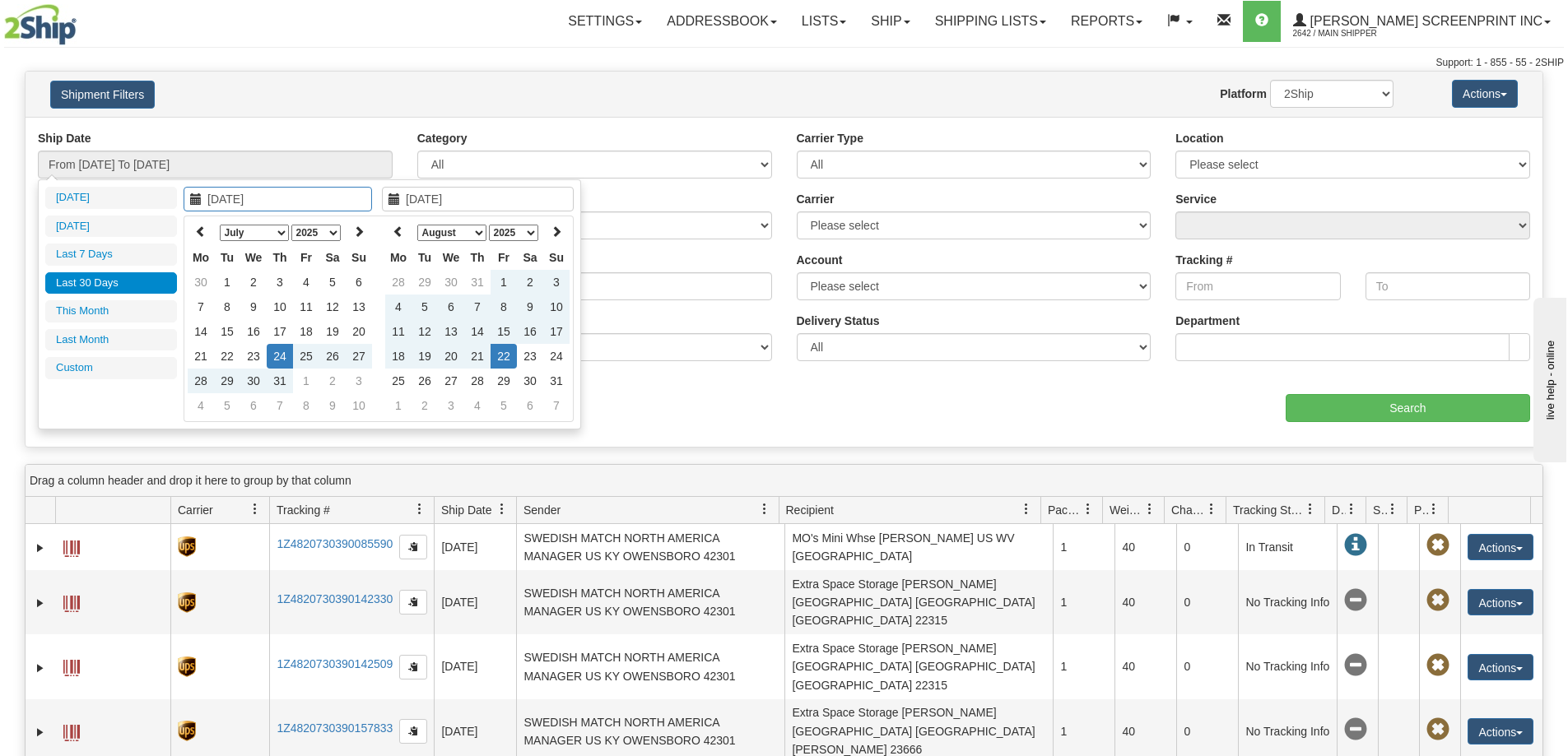
click at [233, 200] on input "07/24/2025" at bounding box center [277, 199] width 188 height 25
click at [232, 200] on input "07/24/2025" at bounding box center [277, 199] width 188 height 25
click at [236, 198] on input "07/24/2025" at bounding box center [277, 199] width 188 height 25
drag, startPoint x: 235, startPoint y: 197, endPoint x: 204, endPoint y: 197, distance: 31.0
click at [204, 197] on input "07/24/2025" at bounding box center [277, 199] width 188 height 25
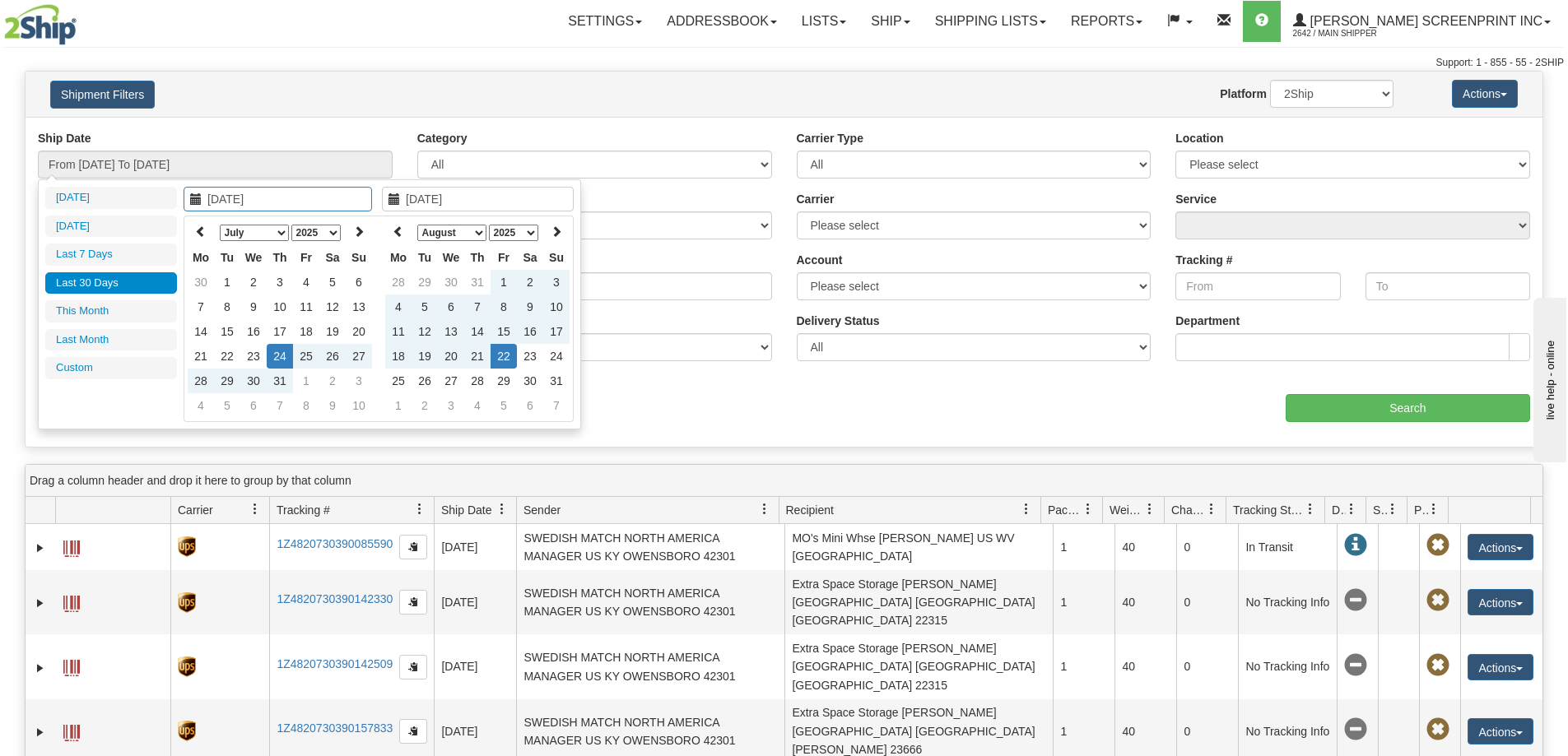
click at [497, 198] on input "[DATE]" at bounding box center [477, 199] width 192 height 25
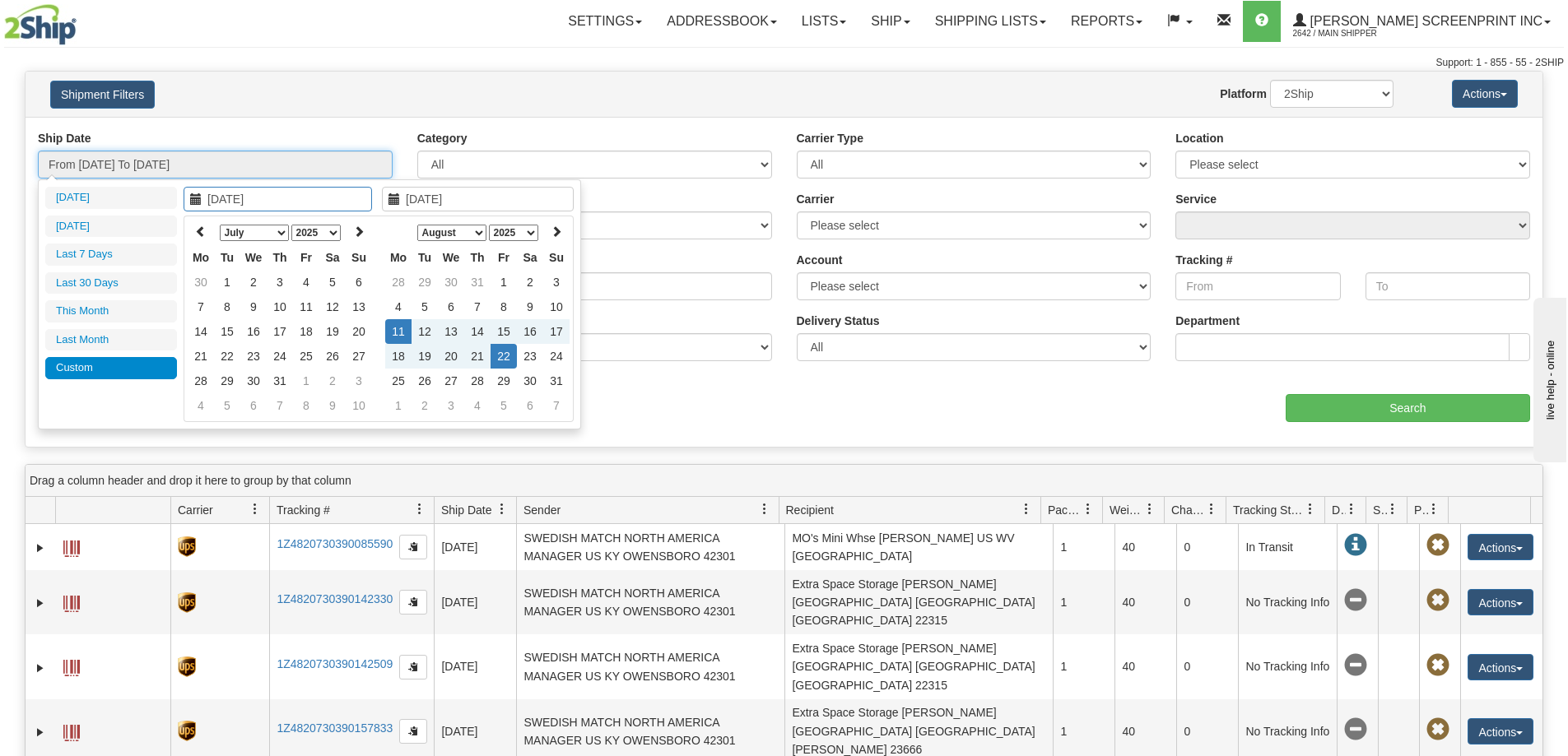
click at [324, 165] on input "From 07/24/2025 To 08/22/2025" at bounding box center [215, 165] width 355 height 28
type input "[DATE]"
click at [509, 359] on td "22" at bounding box center [504, 356] width 26 height 25
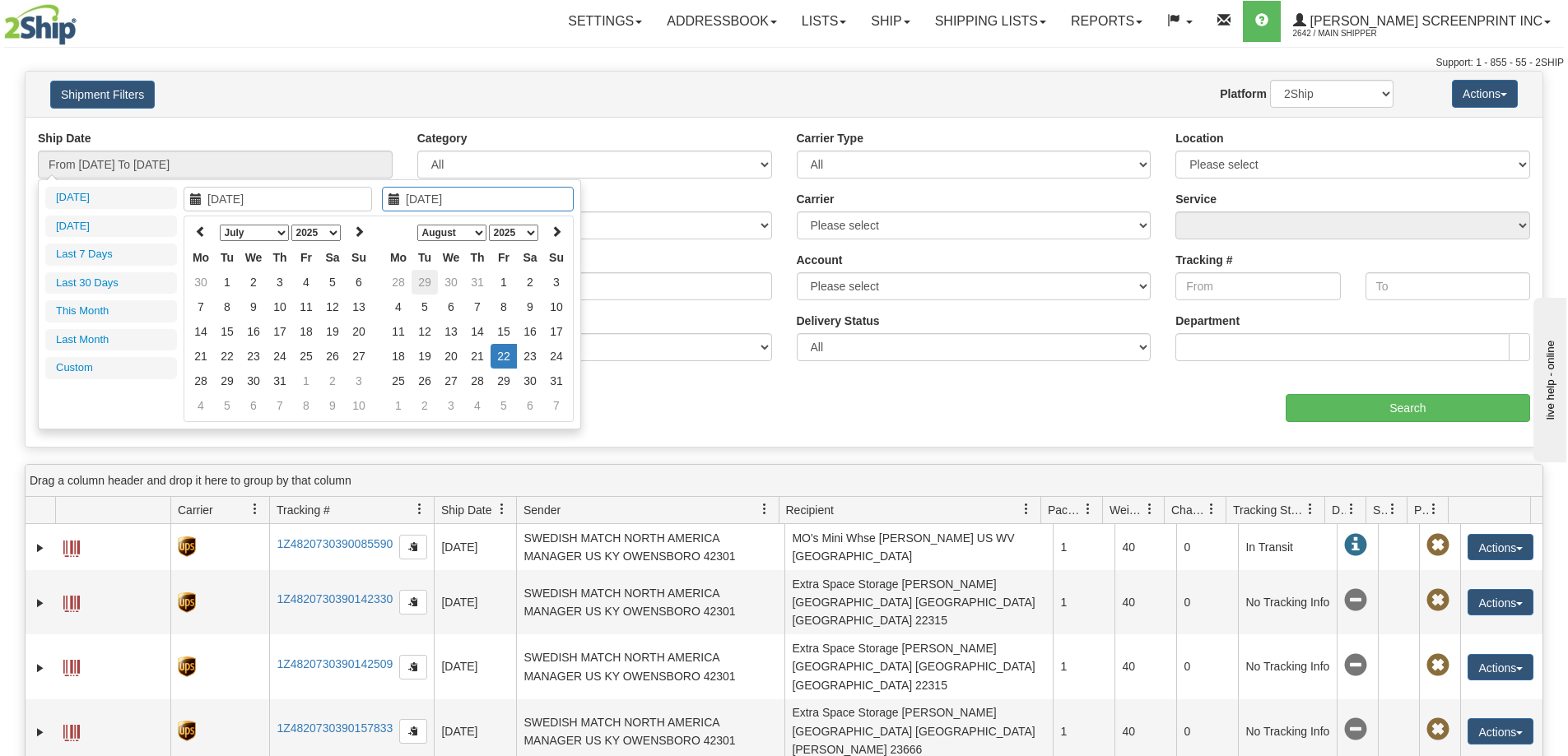
type input "07/29/2025"
click at [230, 200] on input "[DATE]" at bounding box center [277, 199] width 188 height 25
click at [402, 328] on td "11" at bounding box center [398, 332] width 26 height 25
type input "08/11/2025"
type input "07/29/2025"
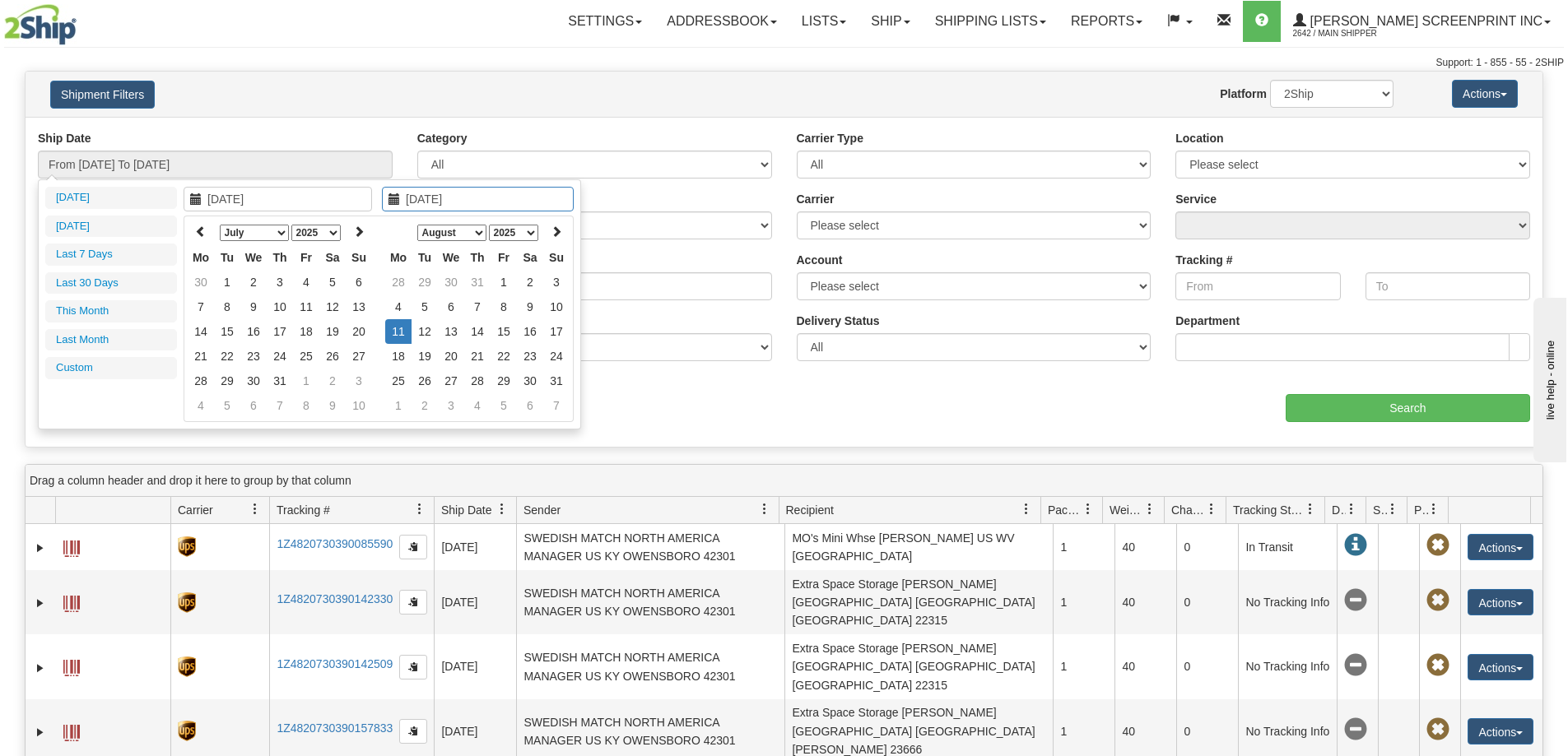
click at [459, 202] on input "07/29/2025" at bounding box center [477, 199] width 192 height 25
click at [501, 359] on td "22" at bounding box center [504, 356] width 26 height 25
type input "From 08/11/2025 To 08/22/2025"
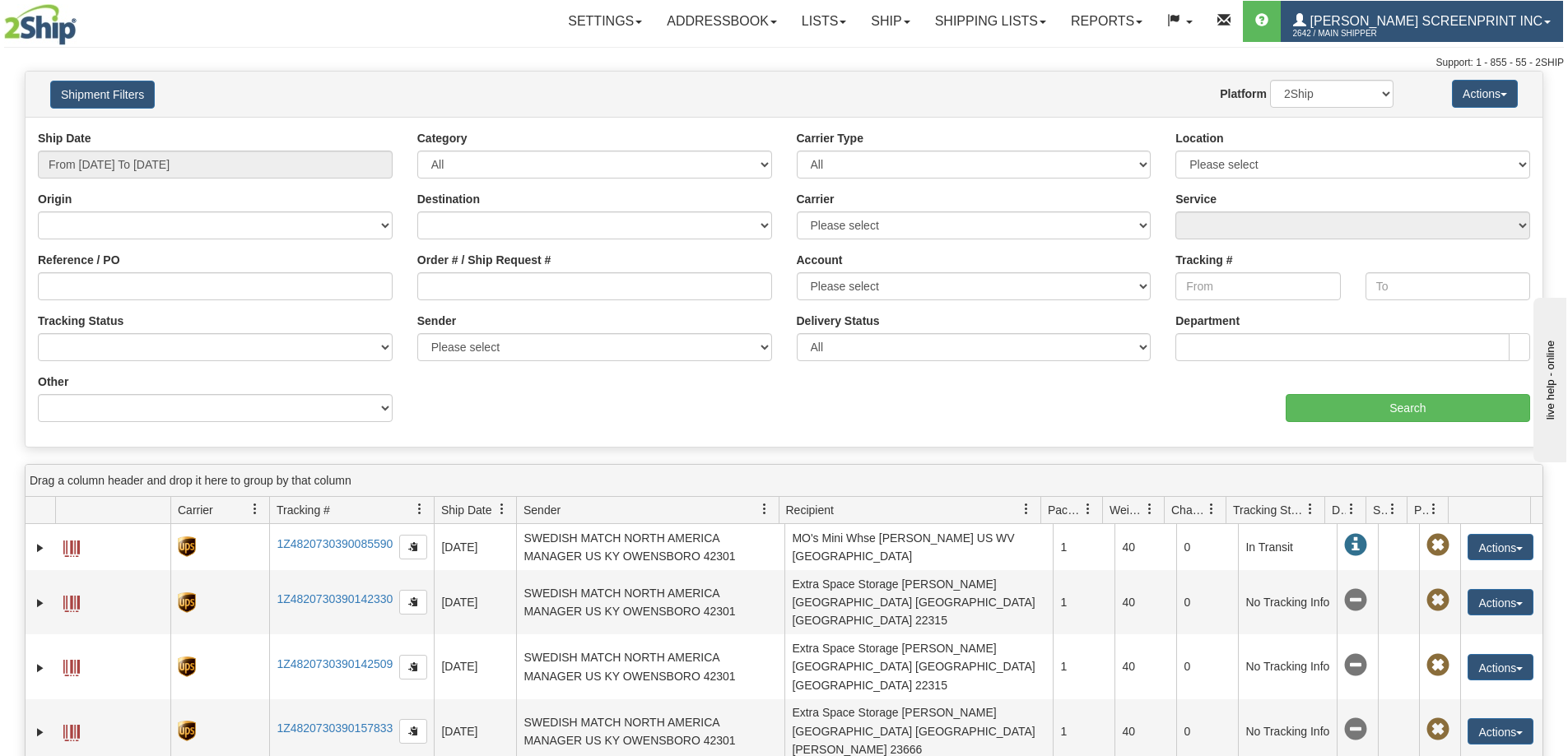
click at [1423, 16] on span "[PERSON_NAME] Screenprint Inc" at bounding box center [1424, 21] width 236 height 14
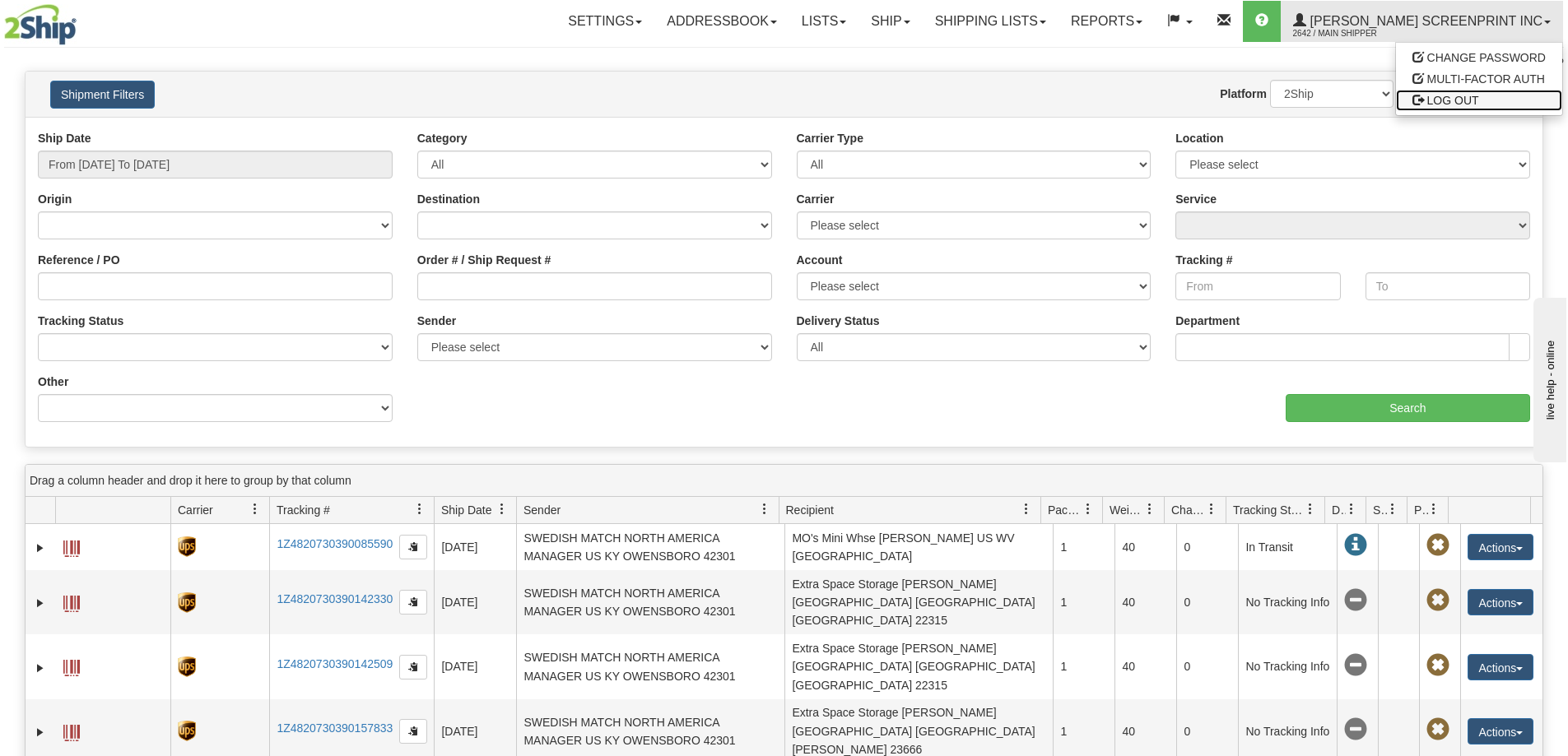
click at [1450, 102] on span "LOG OUT" at bounding box center [1453, 100] width 52 height 13
